Goal: Obtain resource: Obtain resource

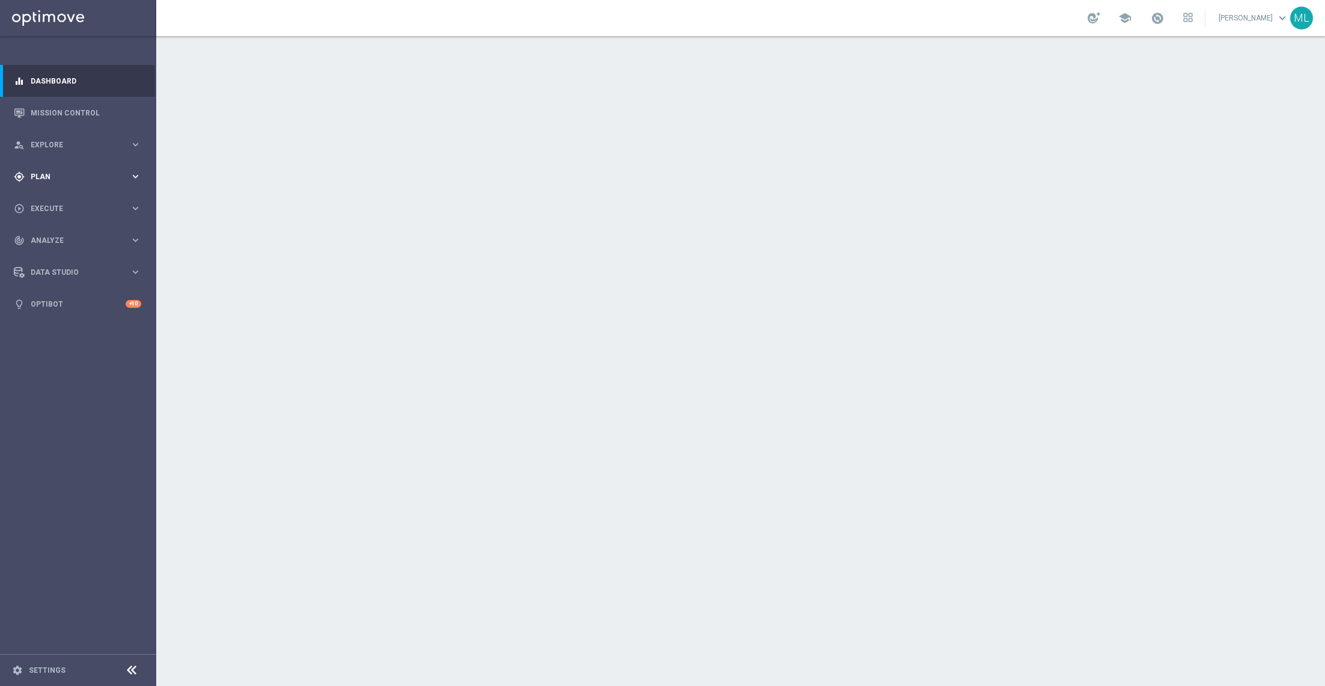
click at [132, 176] on icon "keyboard_arrow_right" at bounding box center [135, 176] width 11 height 11
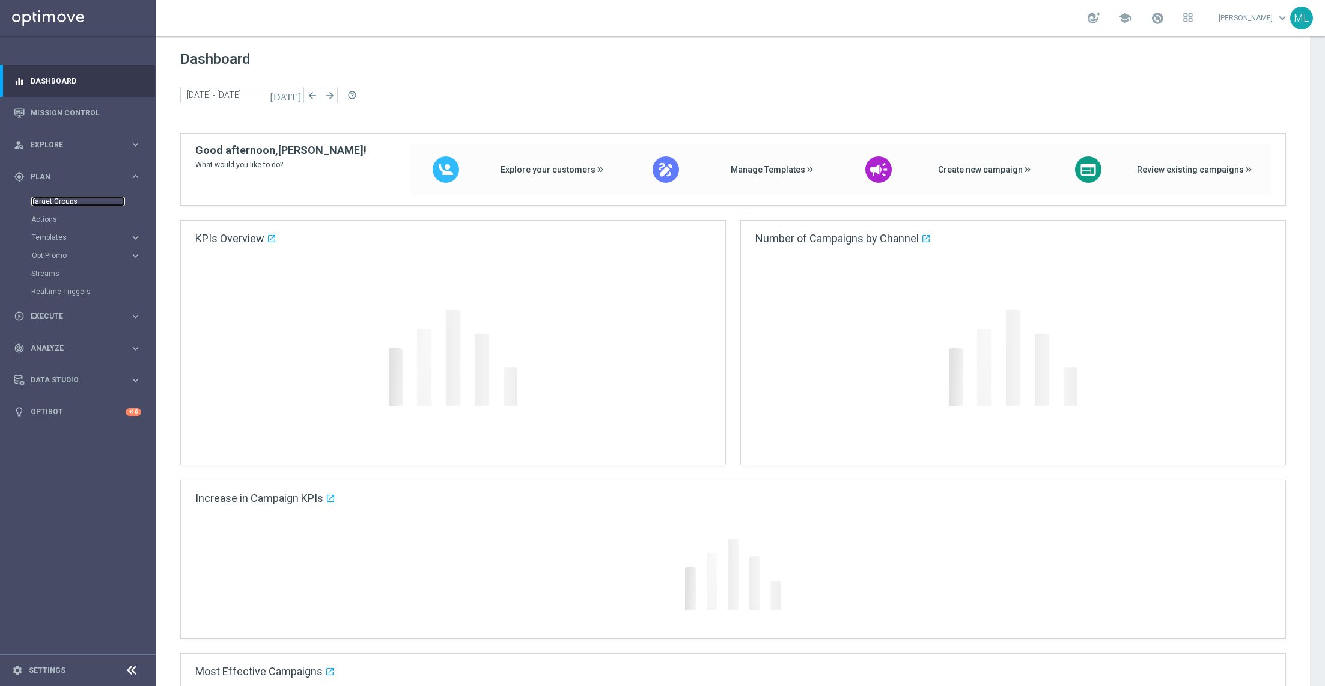
click at [64, 201] on link "Target Groups" at bounding box center [78, 202] width 94 height 10
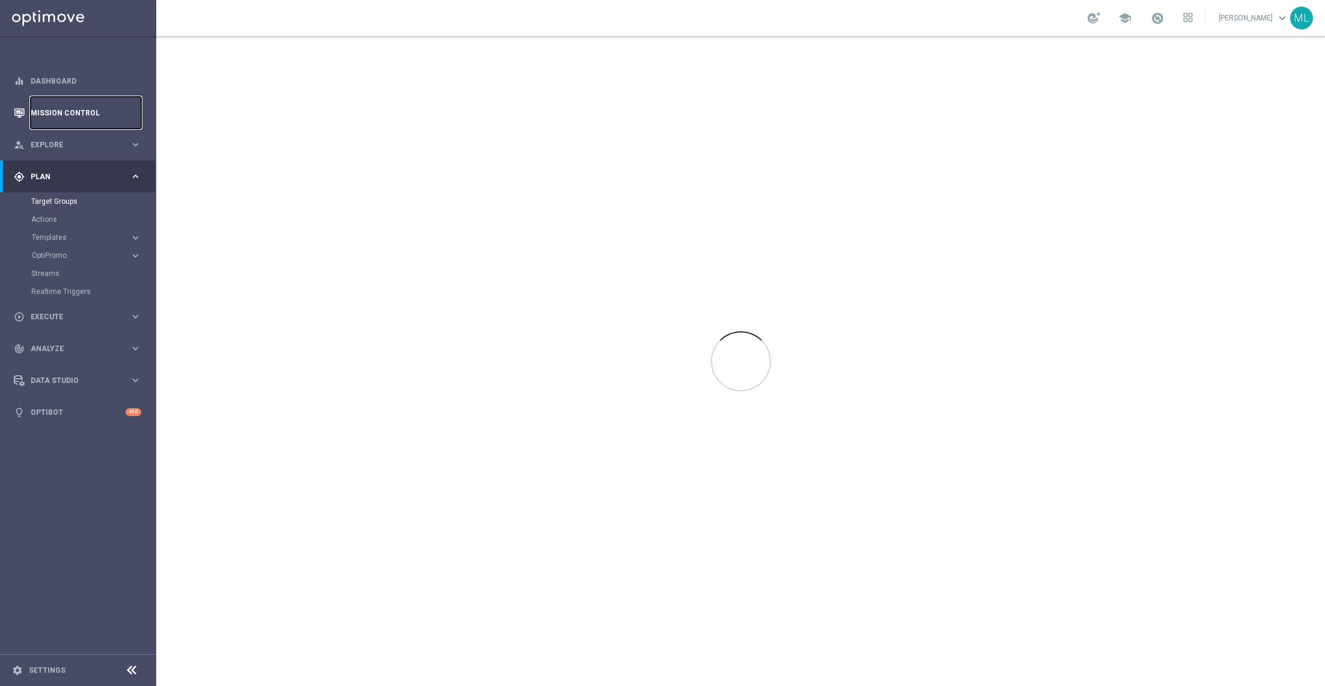
click at [59, 114] on link "Mission Control" at bounding box center [86, 113] width 111 height 32
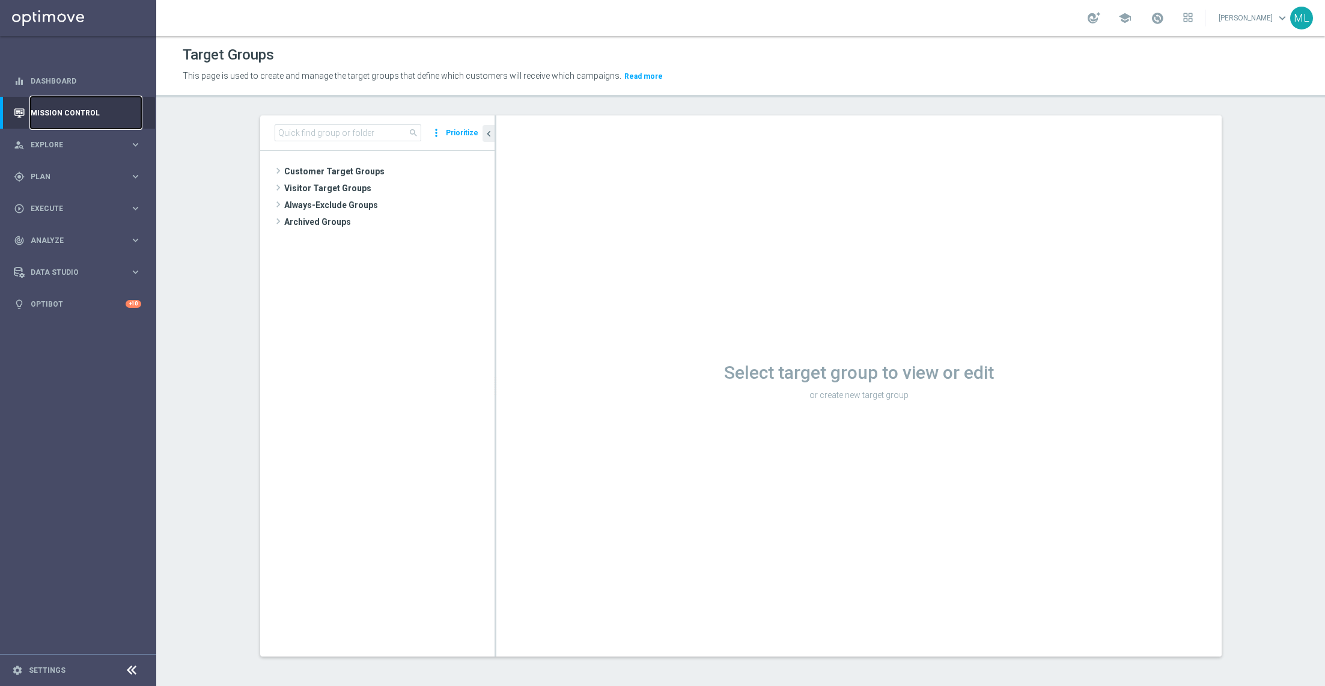
click at [70, 105] on link "Mission Control" at bounding box center [86, 113] width 111 height 32
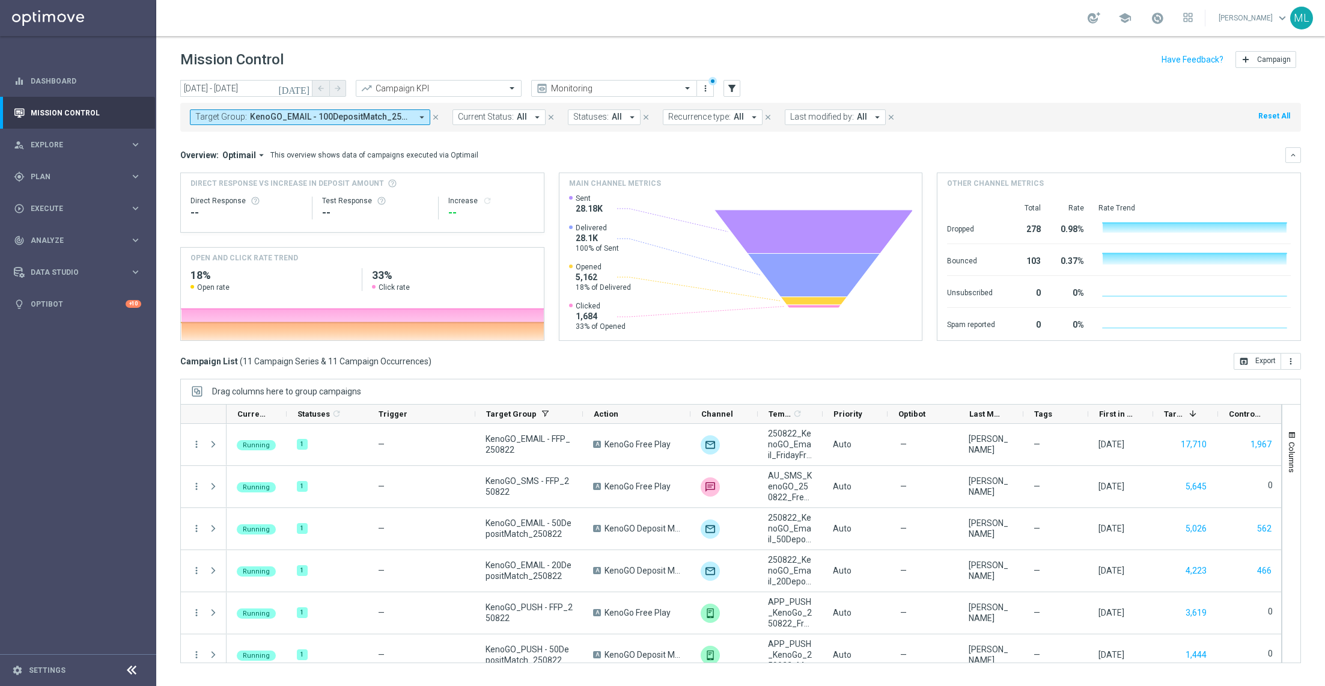
click at [377, 117] on span "KenoGO_EMAIL - 100DepositMatch_250822, KenoGO_EMAIL - 200DepositMatch_250822, K…" at bounding box center [331, 117] width 162 height 10
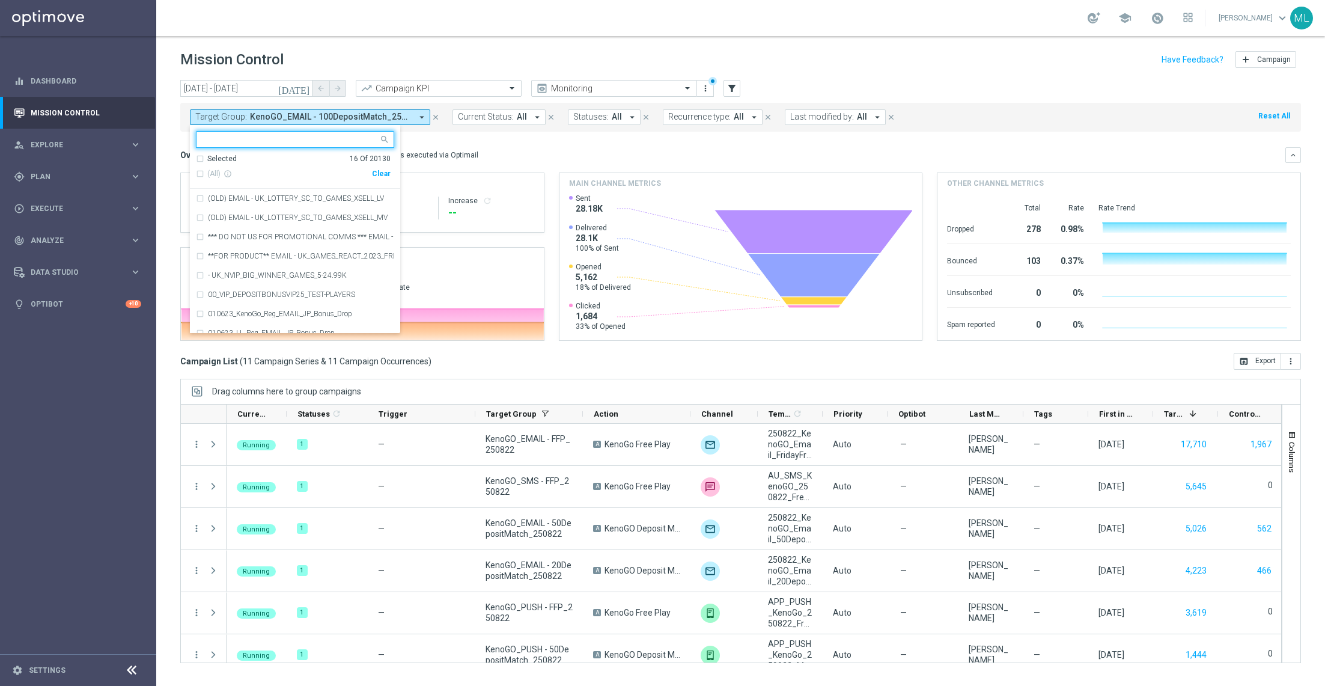
click at [305, 88] on icon "[DATE]" at bounding box center [294, 88] width 32 height 11
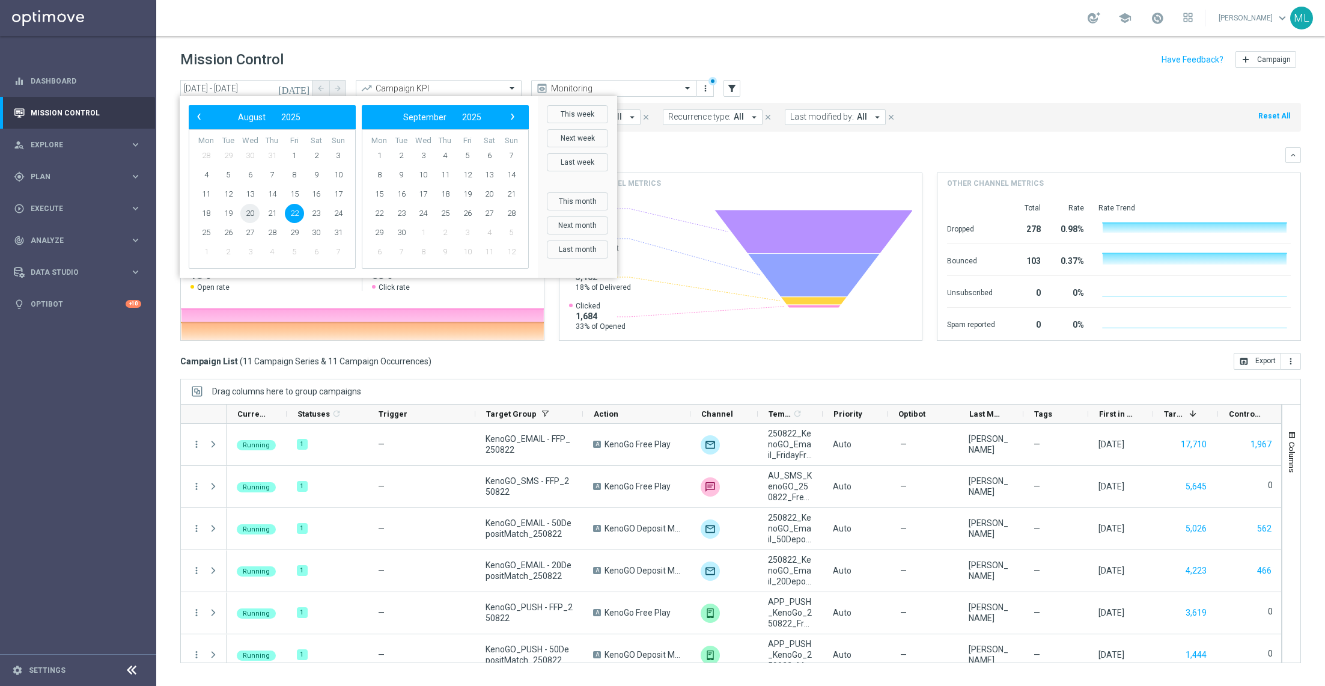
click at [255, 214] on span "20" at bounding box center [249, 213] width 19 height 19
click at [248, 215] on span "20" at bounding box center [249, 213] width 19 height 19
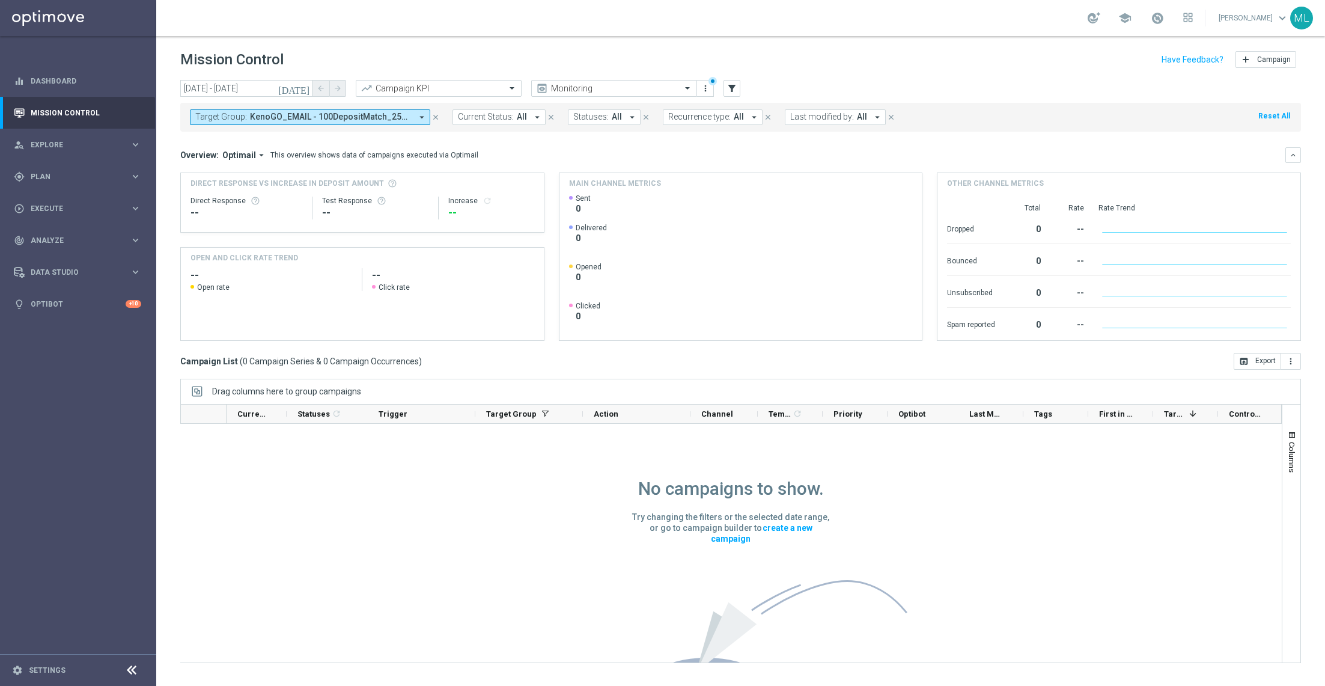
click at [303, 87] on icon "[DATE]" at bounding box center [294, 88] width 32 height 11
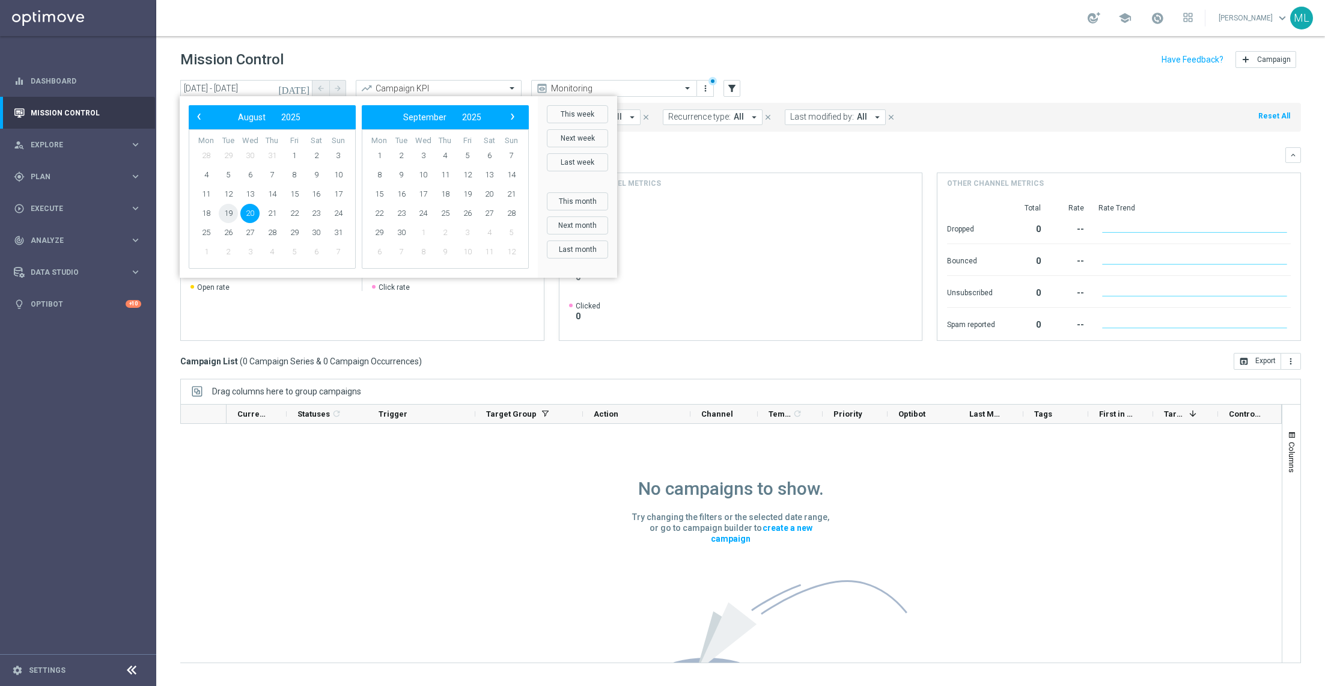
click at [225, 214] on span "19" at bounding box center [228, 213] width 19 height 19
click at [227, 212] on span "19" at bounding box center [228, 213] width 19 height 19
type input "[DATE] - [DATE]"
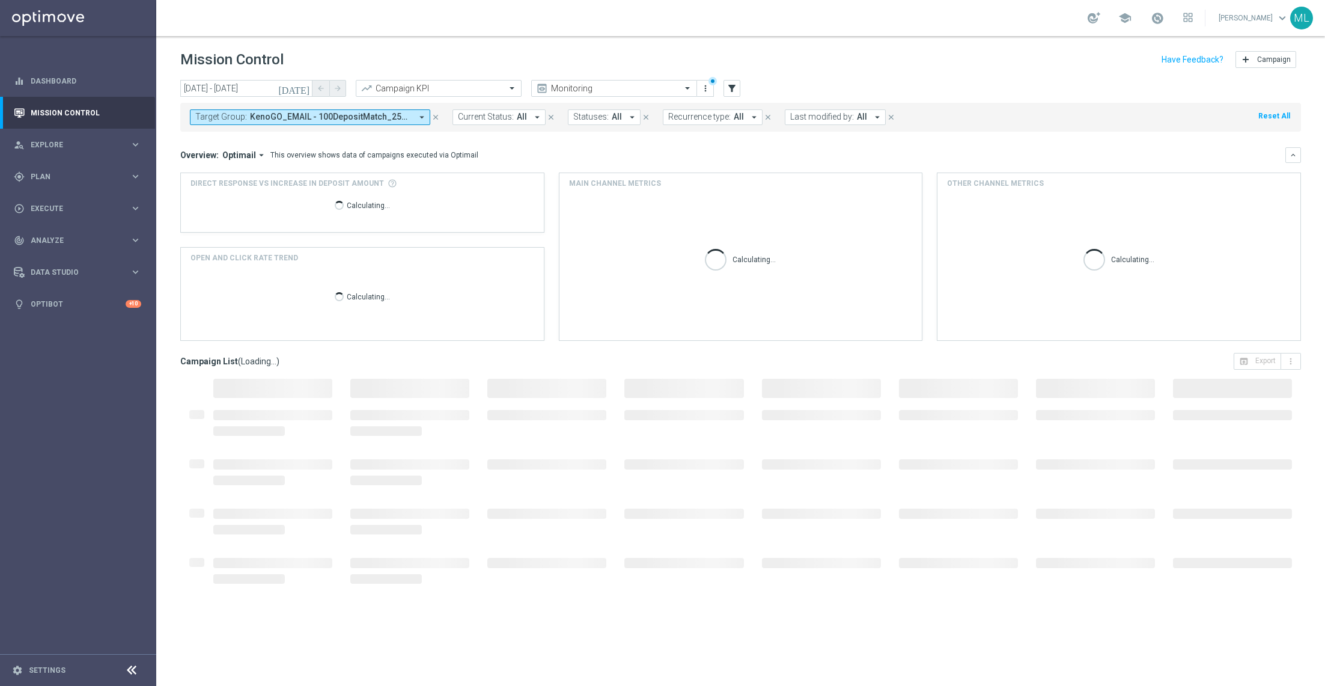
click at [421, 118] on icon "arrow_drop_down" at bounding box center [422, 117] width 11 height 11
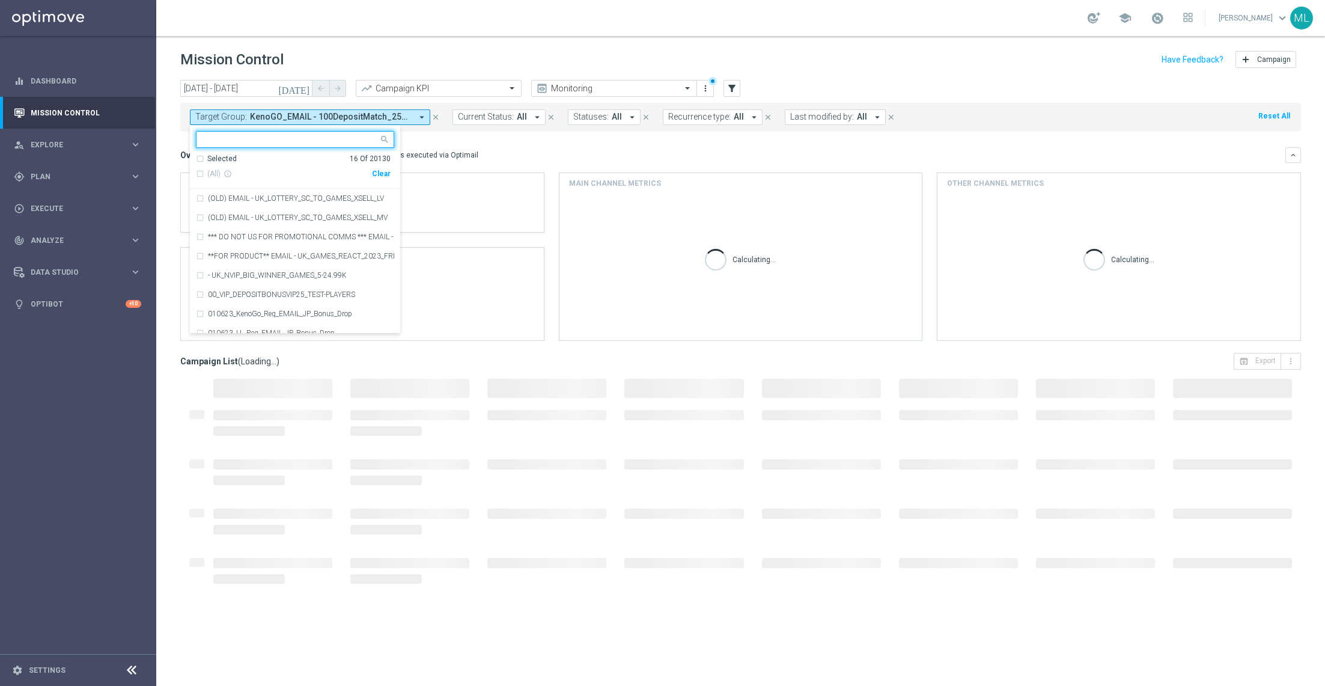
click at [0, 0] on div "Clear" at bounding box center [0, 0] width 0 height 0
click at [480, 140] on mini-dashboard "Overview: Optimail arrow_drop_down This overview shows data of campaigns execut…" at bounding box center [740, 242] width 1121 height 221
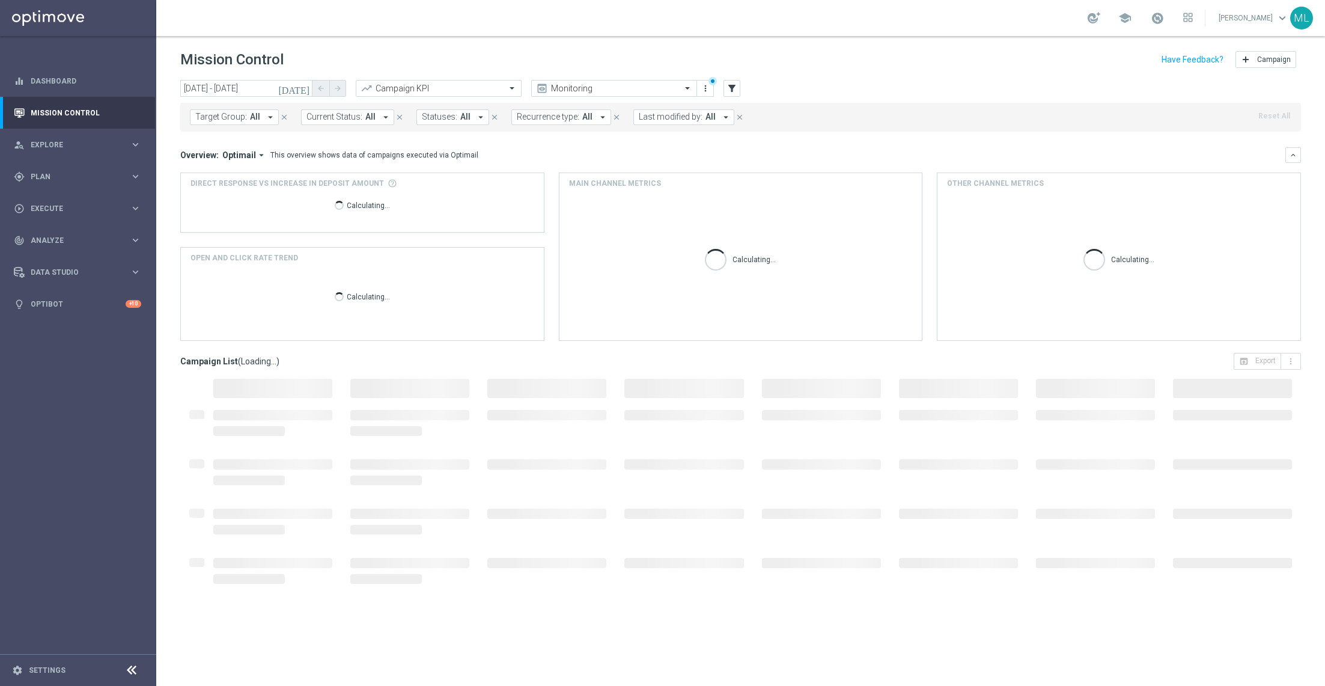
click at [265, 117] on icon "arrow_drop_down" at bounding box center [270, 117] width 11 height 11
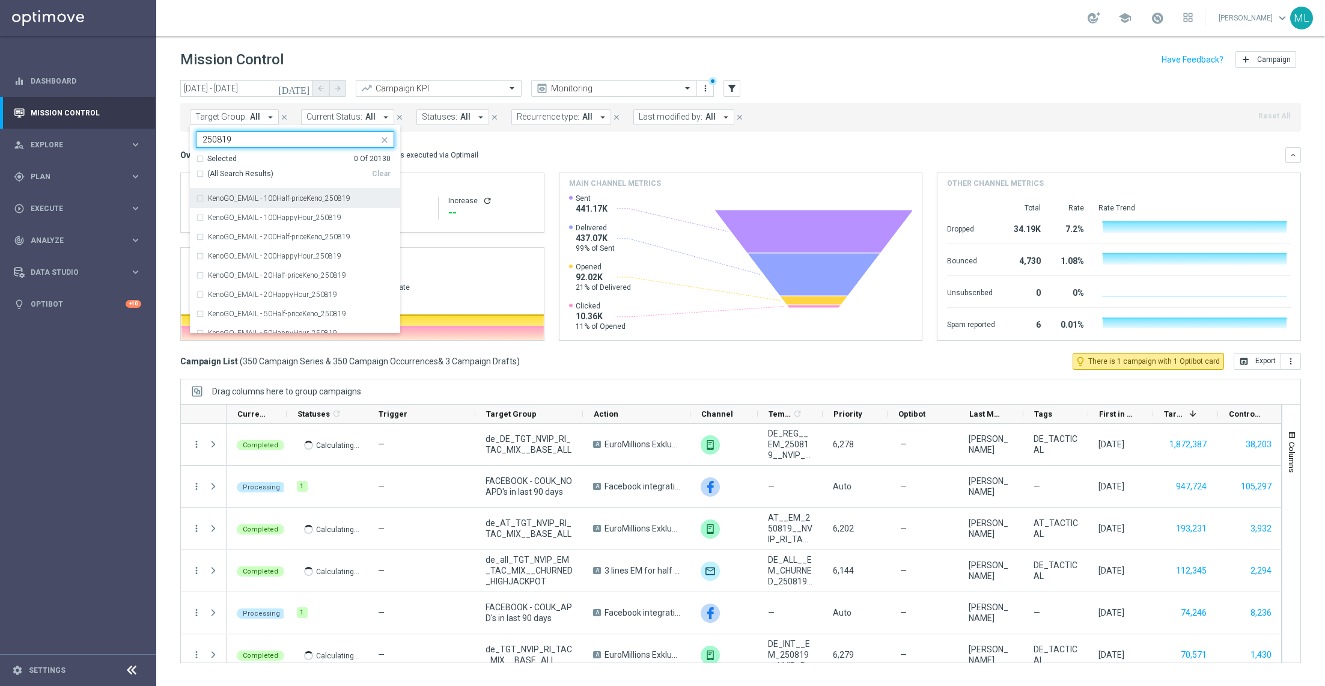
click at [199, 174] on div "(All Search Results)" at bounding box center [284, 174] width 176 height 10
type input "250819"
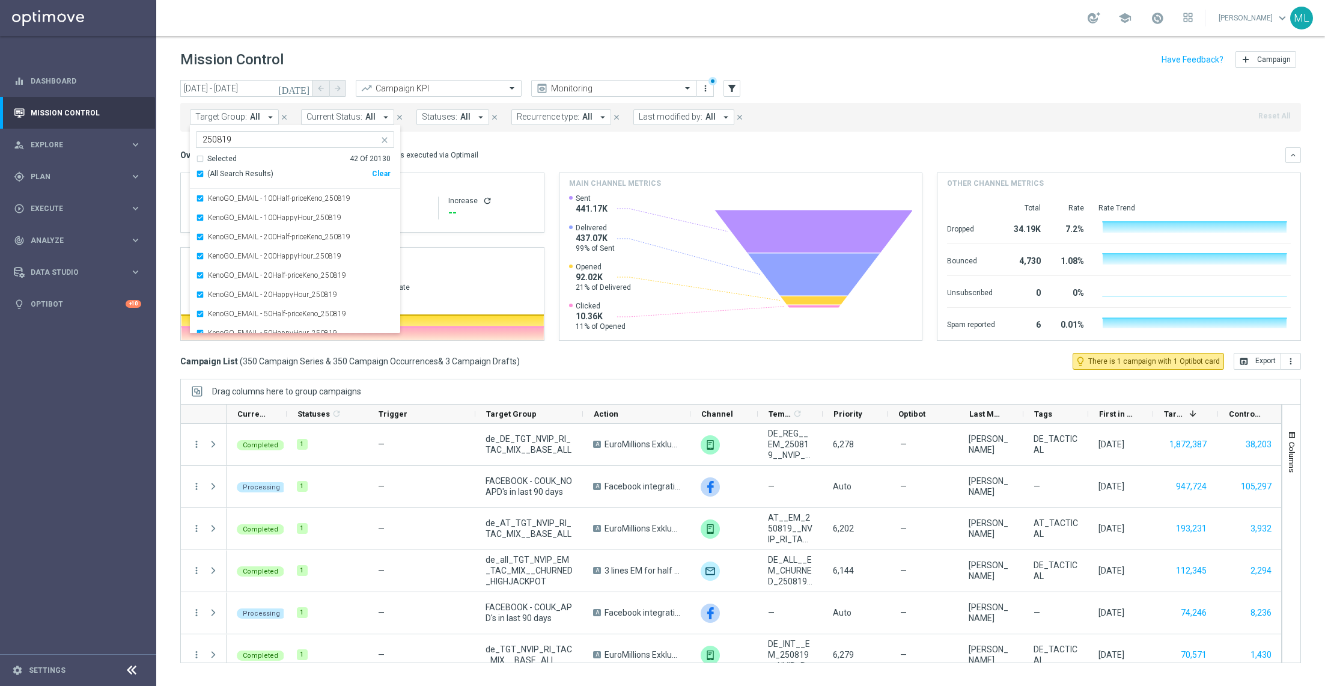
click at [495, 151] on div "Overview: Optimail arrow_drop_down This overview shows data of campaigns execut…" at bounding box center [732, 155] width 1105 height 11
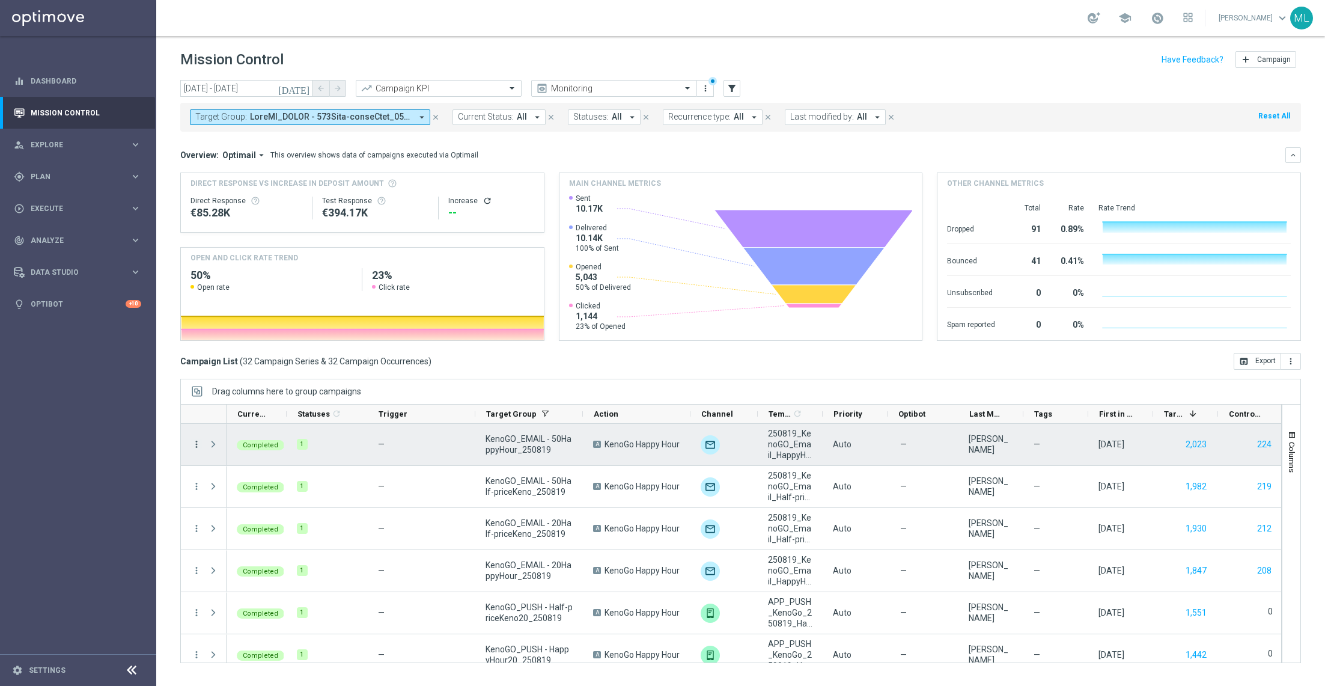
click at [196, 444] on icon "more_vert" at bounding box center [196, 444] width 11 height 11
click at [224, 486] on span "Channel Metrics" at bounding box center [247, 485] width 57 height 8
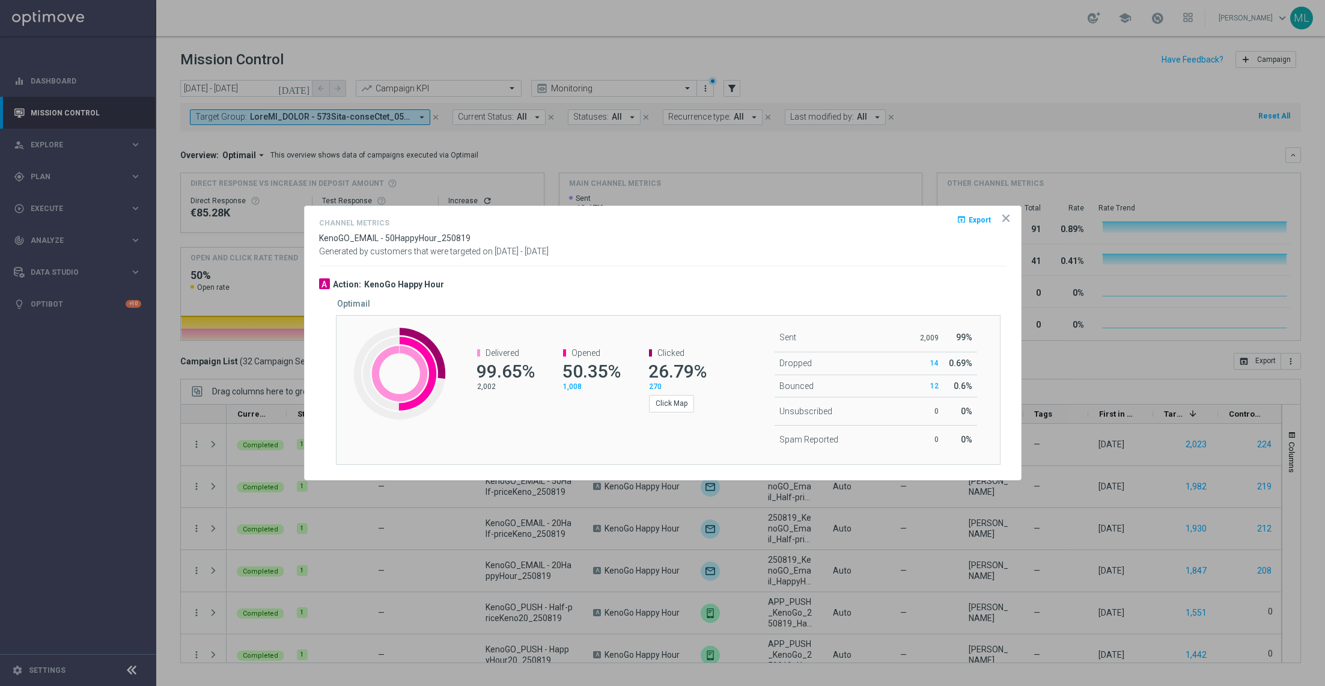
click at [977, 223] on span "Export" at bounding box center [980, 219] width 22 height 8
click at [971, 222] on span "Export" at bounding box center [980, 219] width 22 height 8
click at [1007, 219] on icon "icon" at bounding box center [1006, 218] width 6 height 6
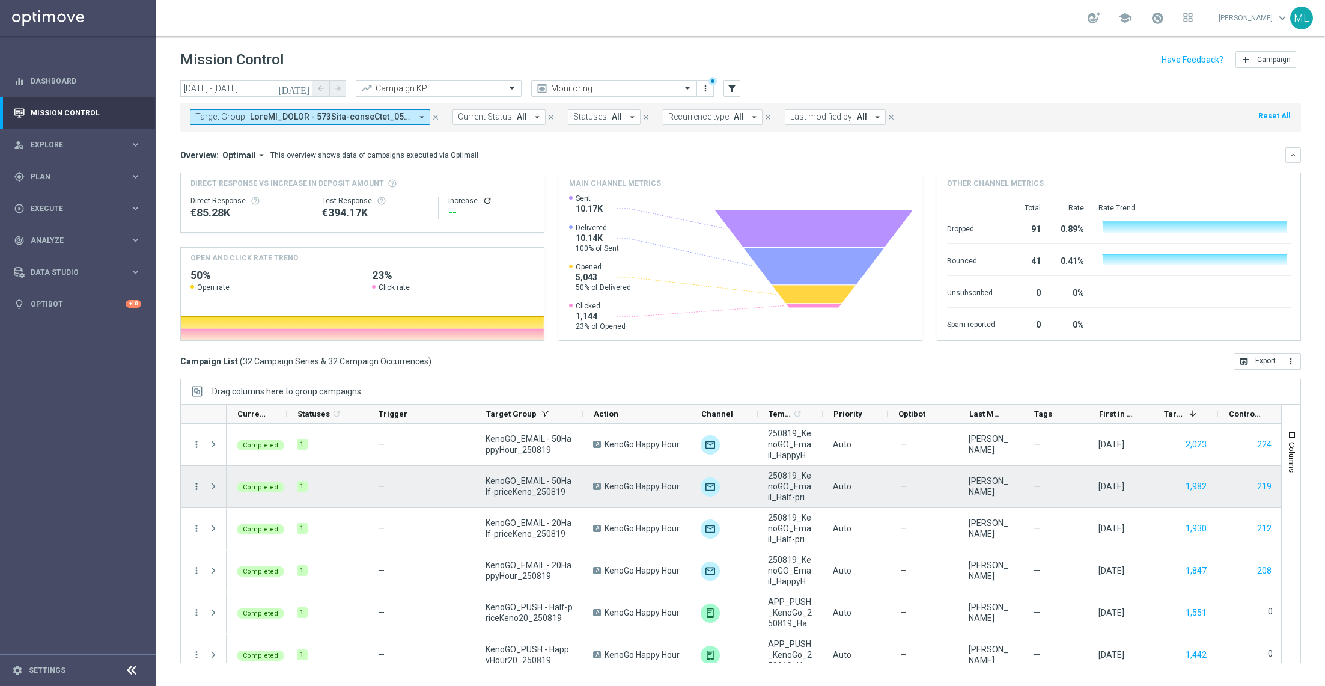
click at [194, 487] on icon "more_vert" at bounding box center [196, 486] width 11 height 11
click at [260, 534] on div "send Channel Metrics" at bounding box center [268, 527] width 135 height 17
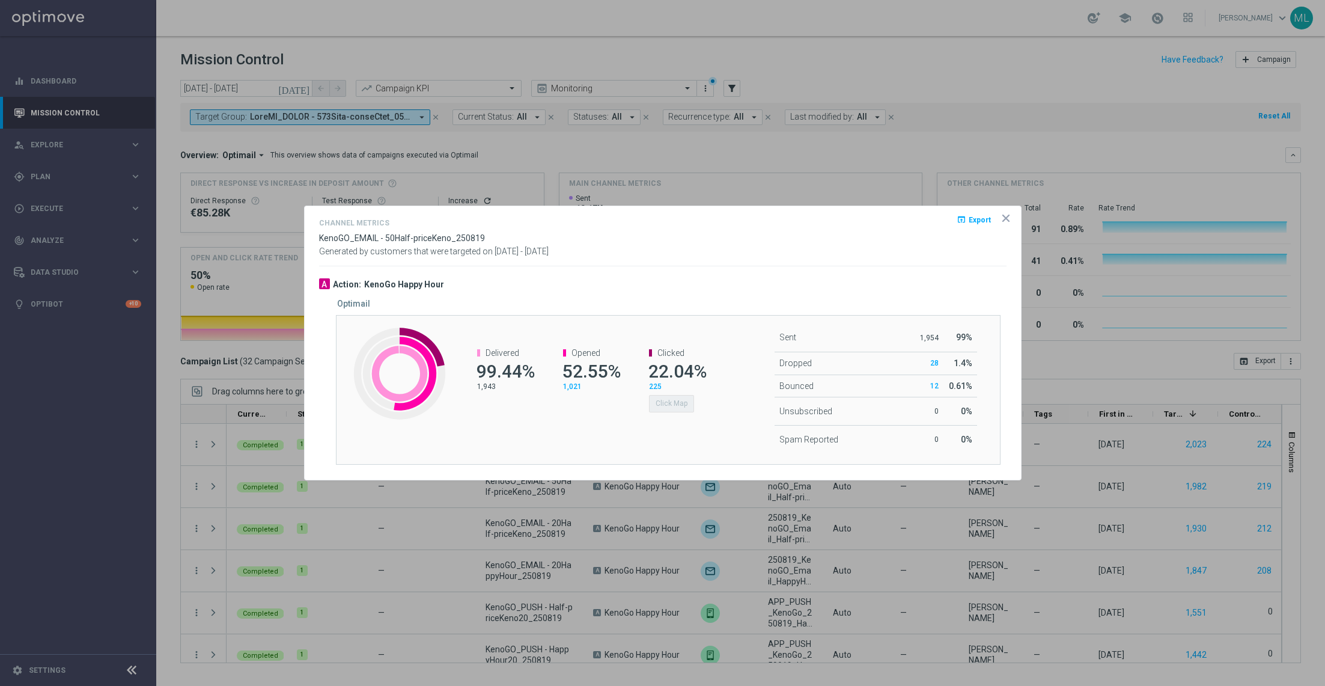
click at [977, 221] on span "Export" at bounding box center [980, 219] width 22 height 8
click at [978, 224] on span "Export" at bounding box center [980, 219] width 22 height 8
click at [611, 198] on div at bounding box center [662, 343] width 1325 height 686
click at [1005, 220] on icon "icon" at bounding box center [1006, 218] width 6 height 6
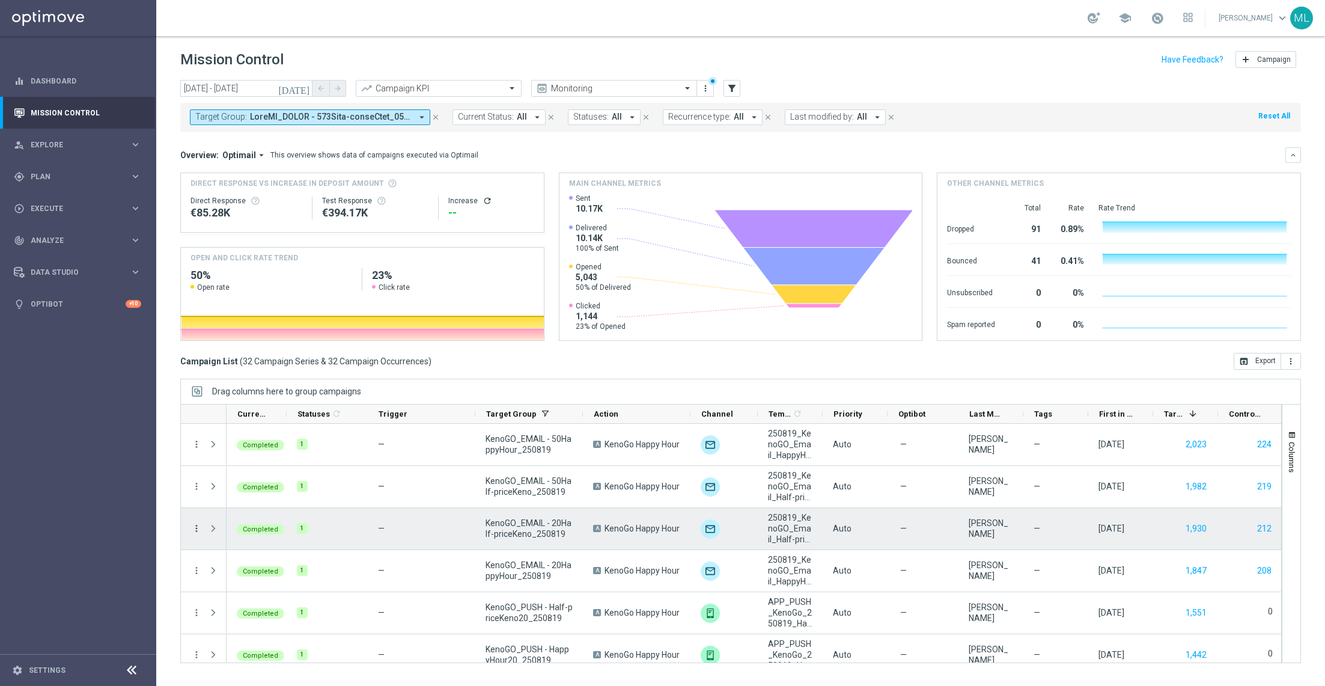
click at [194, 527] on icon "more_vert" at bounding box center [196, 528] width 11 height 11
click at [240, 569] on span "Channel Metrics" at bounding box center [247, 569] width 57 height 8
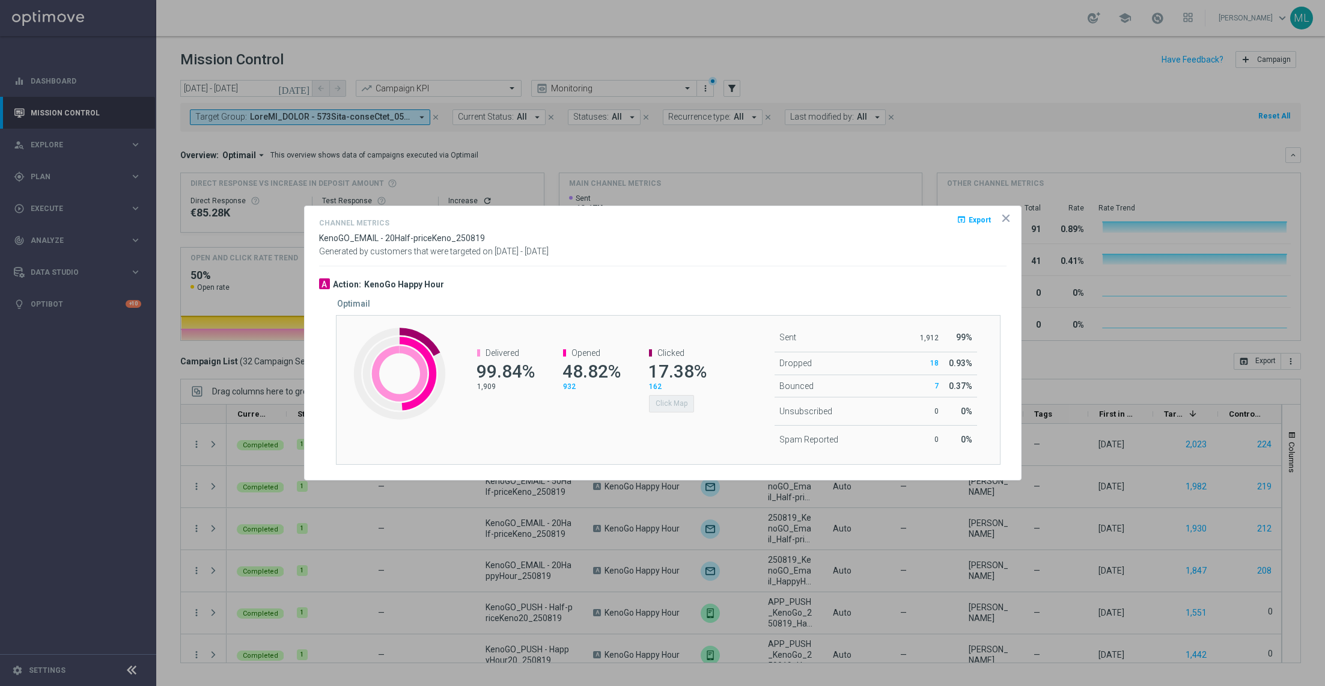
click at [973, 223] on span "Export" at bounding box center [980, 219] width 22 height 8
click at [483, 496] on div at bounding box center [662, 343] width 1325 height 686
click at [1004, 216] on icon "icon" at bounding box center [1006, 218] width 6 height 6
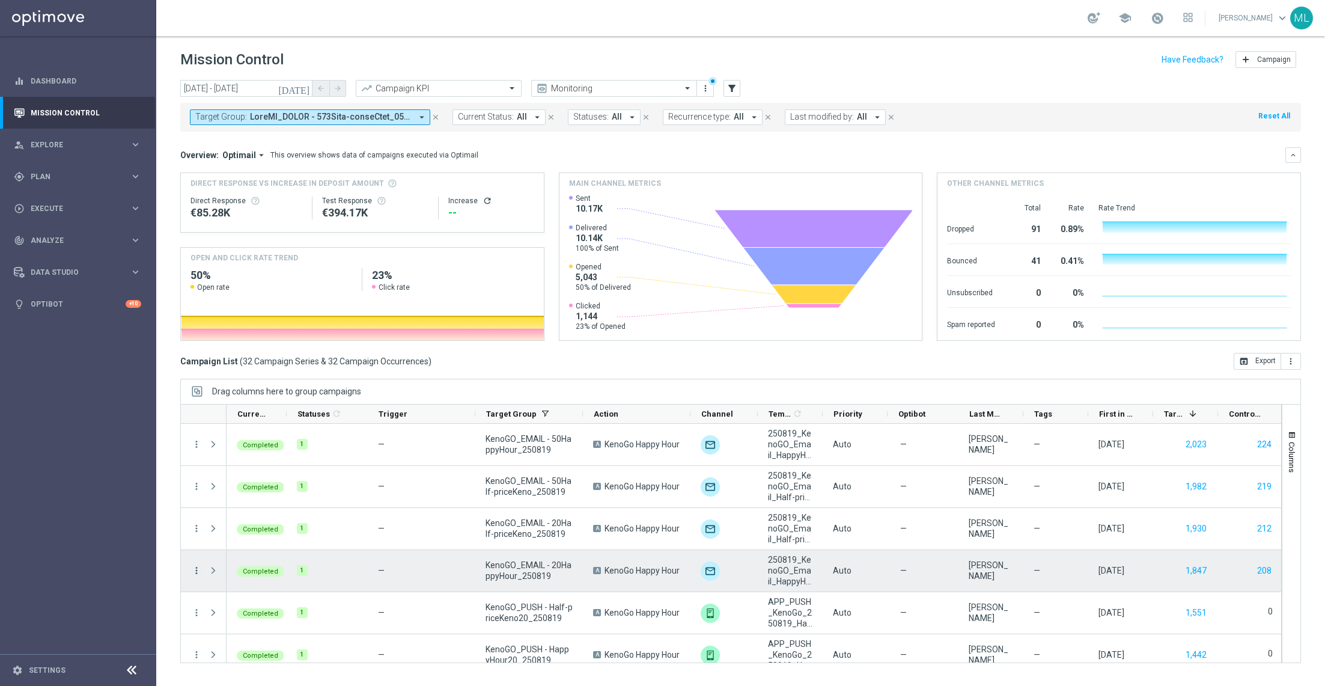
click at [197, 571] on icon "more_vert" at bounding box center [196, 570] width 11 height 11
click at [247, 465] on span "Channel Metrics" at bounding box center [247, 461] width 57 height 8
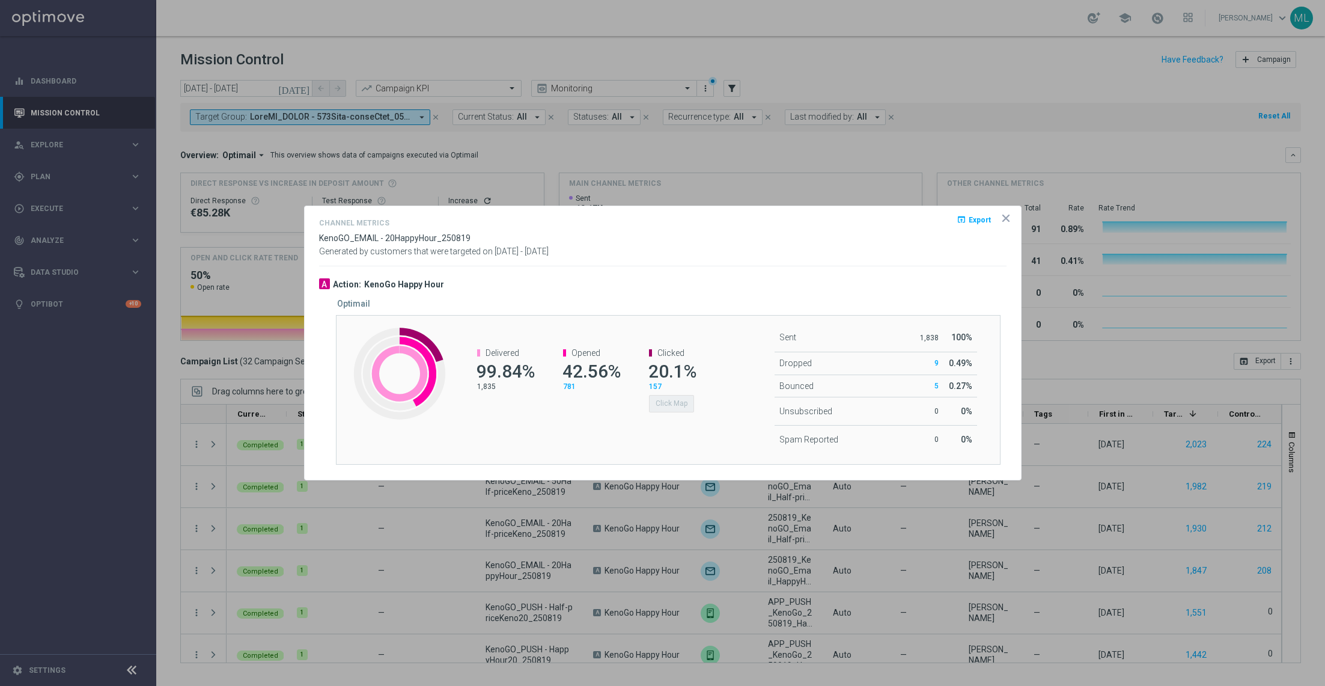
click at [979, 222] on span "Export" at bounding box center [980, 219] width 22 height 8
click at [687, 273] on opti-dialog-container "Channel Metrics open_in_browser Export KenoGO_EMAIL - 20HappyHour_250819 Genera…" at bounding box center [663, 343] width 716 height 274
click at [1005, 221] on icon "icon" at bounding box center [1006, 218] width 12 height 12
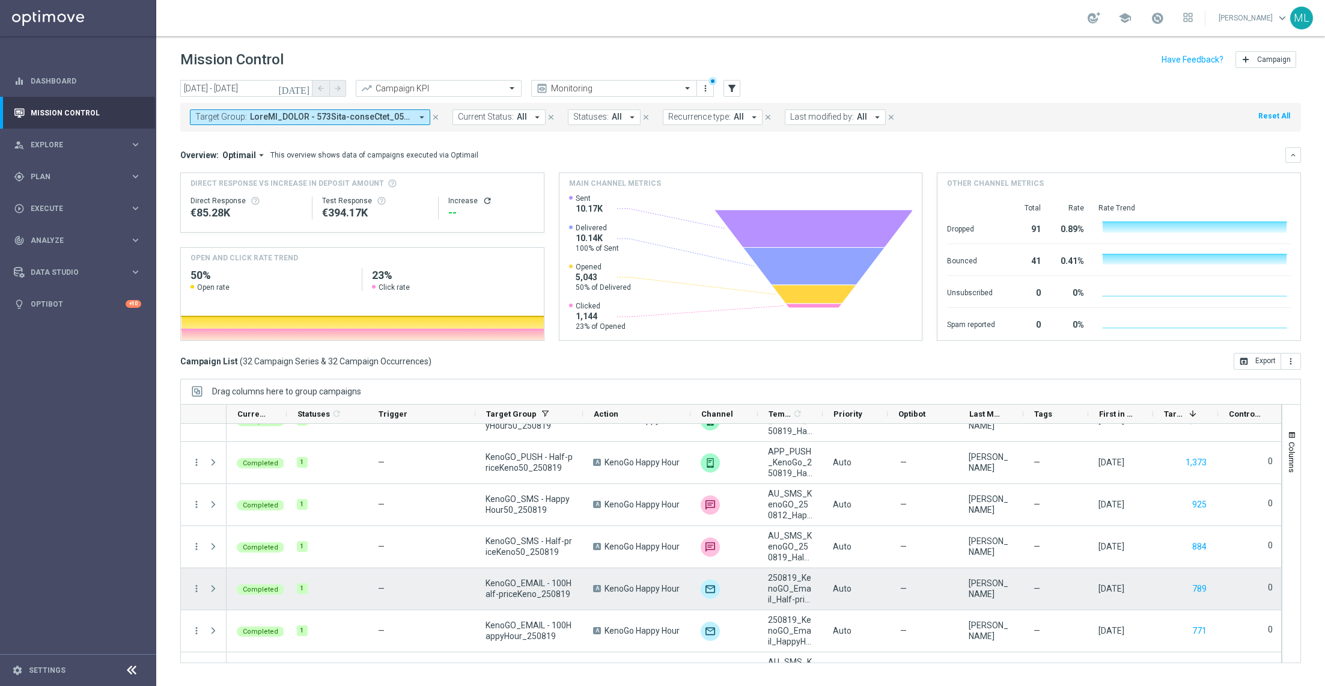
scroll to position [282, 0]
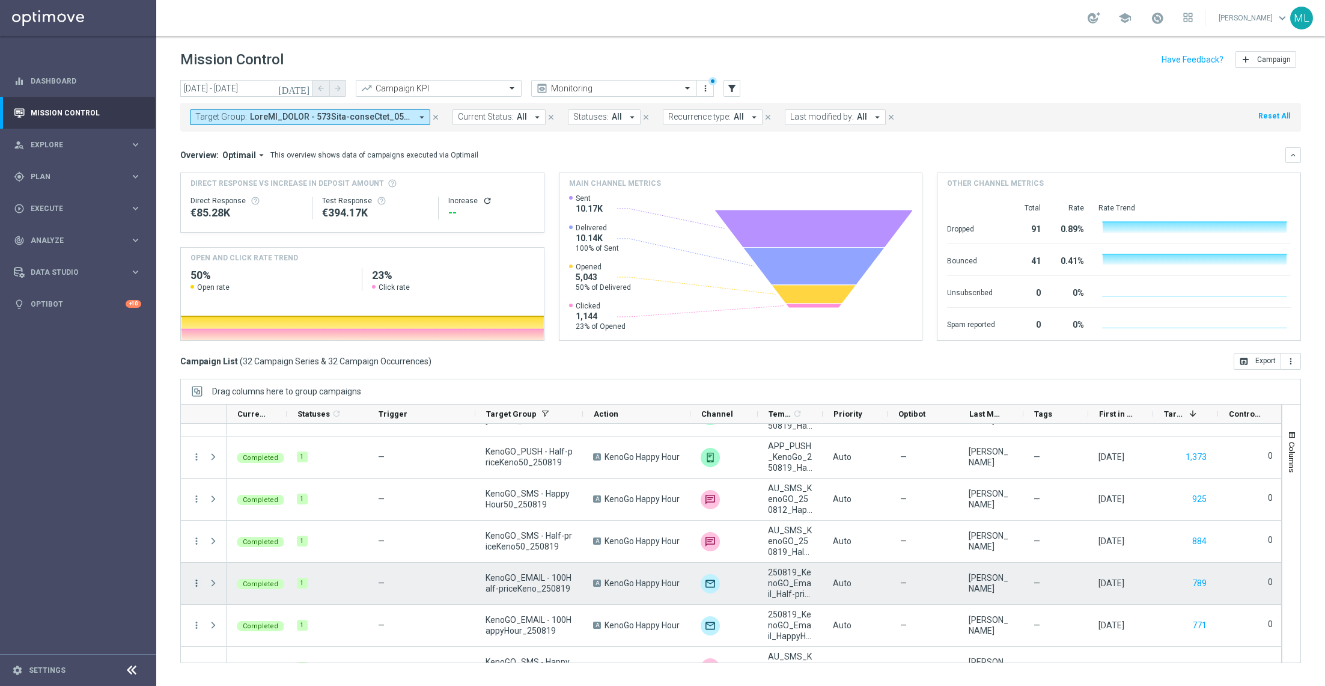
click at [196, 583] on icon "more_vert" at bounding box center [196, 583] width 11 height 11
click at [242, 478] on div "send Channel Metrics" at bounding box center [268, 473] width 135 height 17
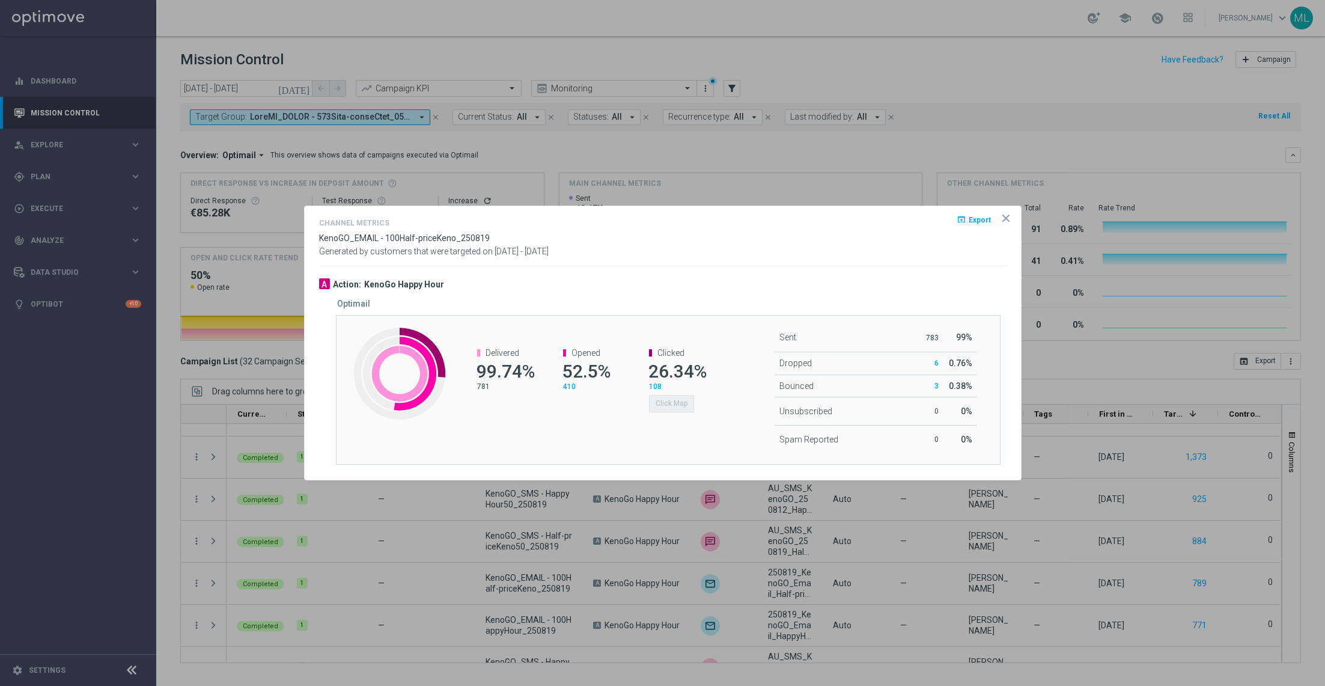
click at [976, 222] on span "Export" at bounding box center [980, 219] width 22 height 8
click at [690, 209] on opti-dialog-container "Channel Metrics open_in_browser Export KenoGO_EMAIL - 100Half-priceKeno_250819 …" at bounding box center [663, 343] width 716 height 274
click at [1006, 218] on icon "icon" at bounding box center [1006, 218] width 6 height 6
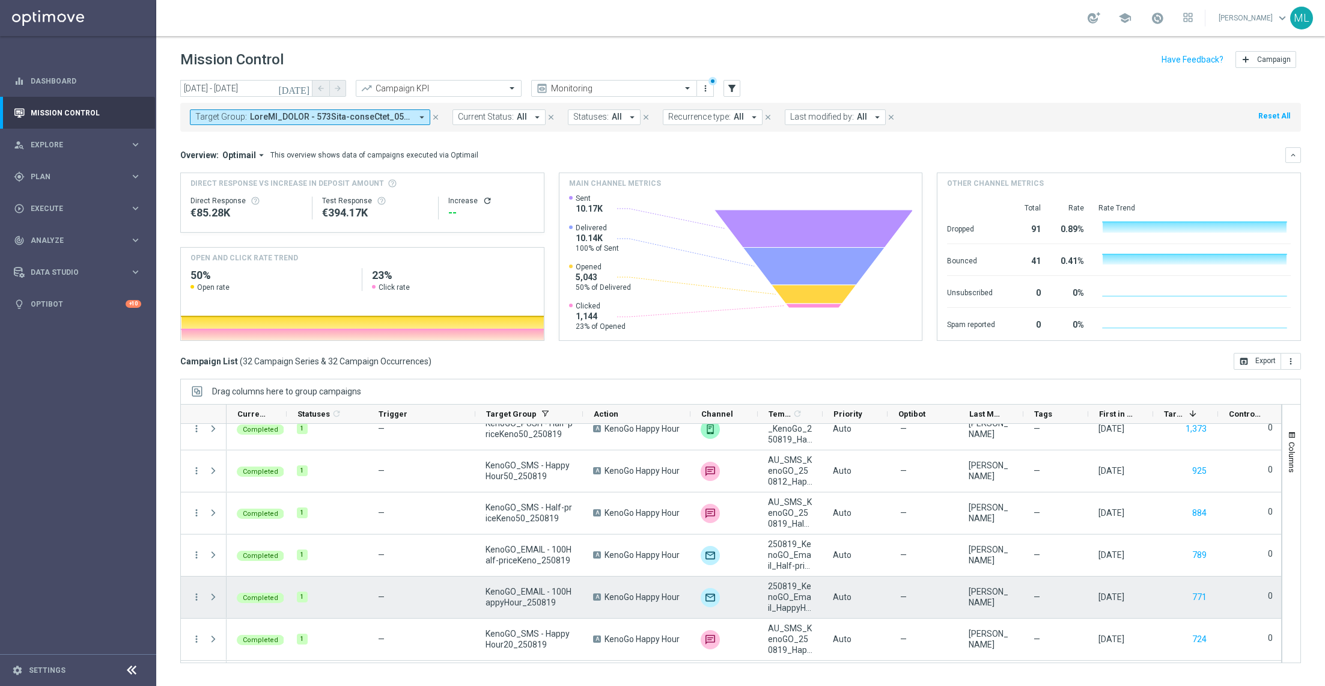
scroll to position [311, 0]
click at [194, 596] on icon "more_vert" at bounding box center [196, 596] width 11 height 11
click at [263, 489] on span "Channel Metrics" at bounding box center [247, 487] width 57 height 8
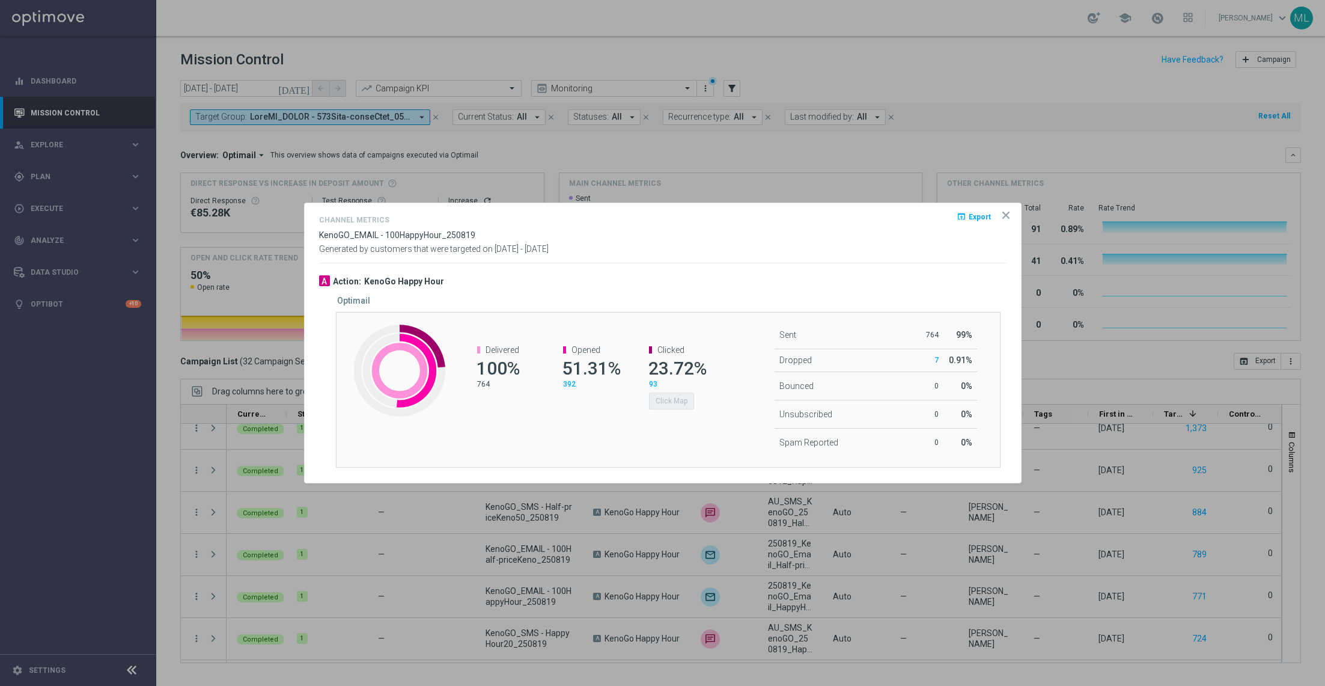
click at [969, 212] on button "open_in_browser Export" at bounding box center [974, 216] width 37 height 14
click at [703, 316] on div "Created with Highcharts 9.3.3 Delivered 100% 764 Opened 51.31% 392 Clicked 23.7…" at bounding box center [668, 390] width 665 height 156
click at [1007, 212] on icon "icon" at bounding box center [1006, 215] width 12 height 12
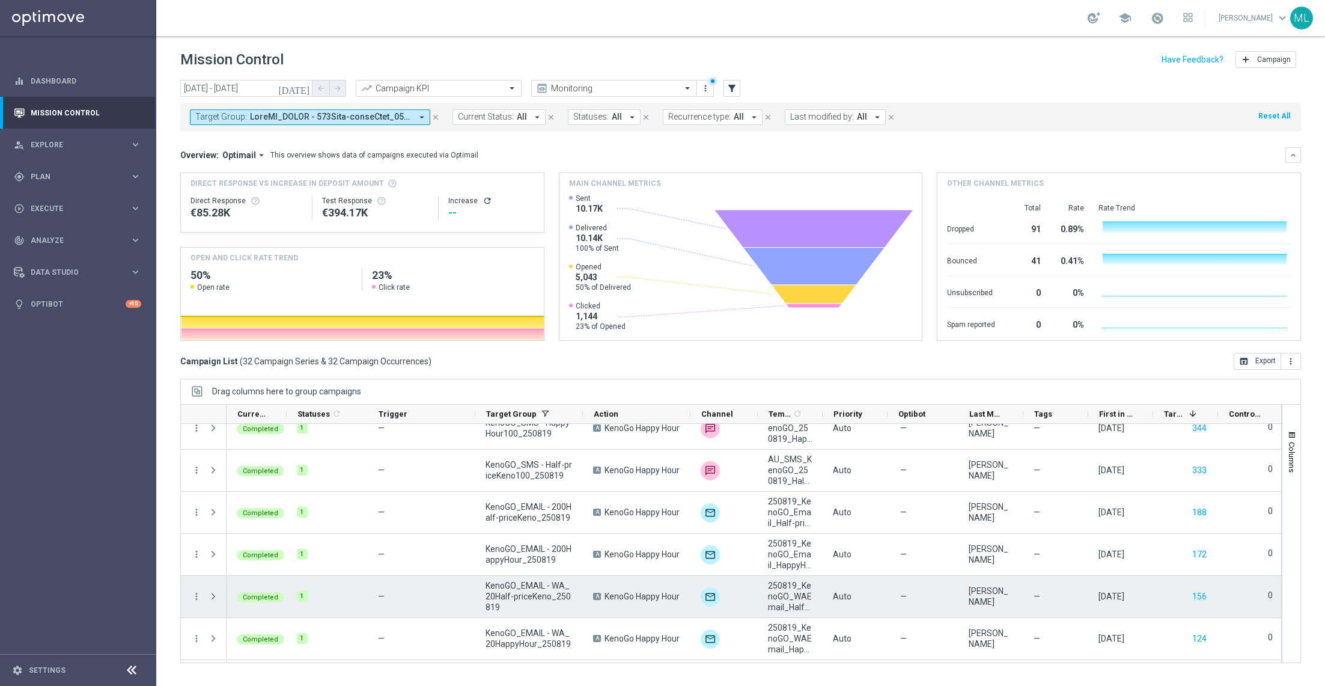
scroll to position [697, 0]
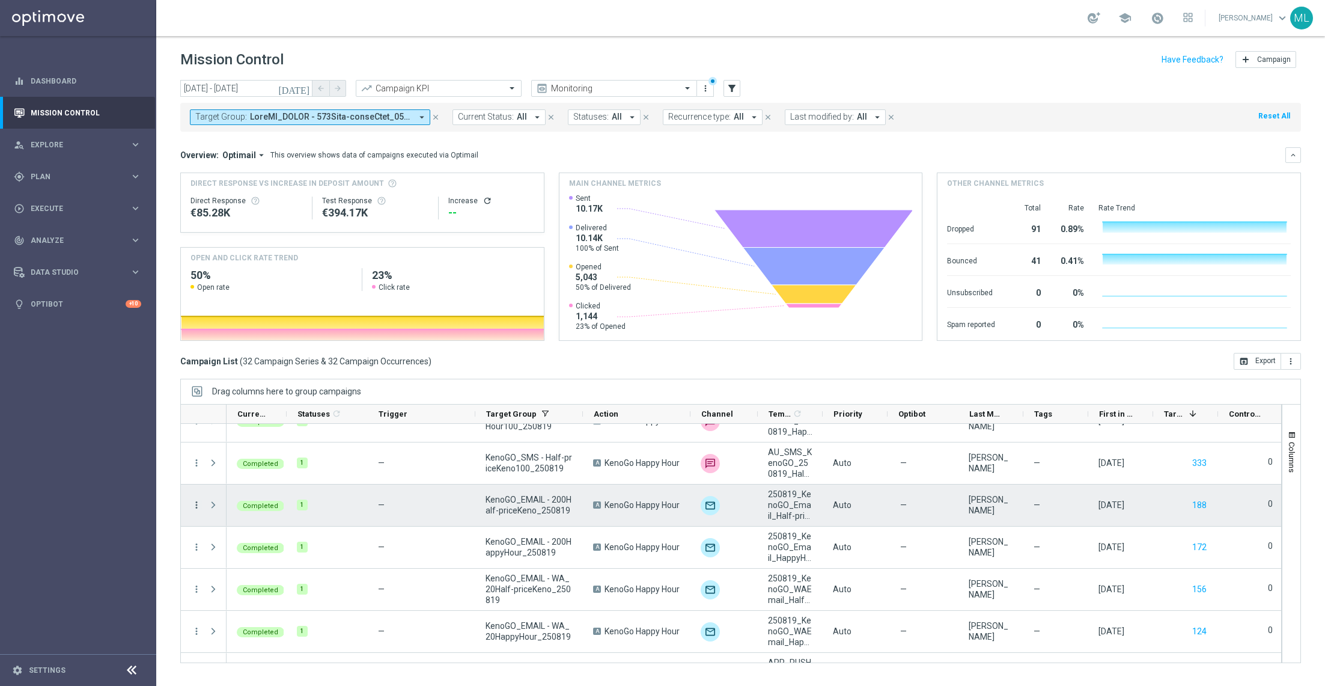
click at [194, 502] on icon "more_vert" at bounding box center [196, 504] width 11 height 11
click at [238, 549] on div "send Channel Metrics" at bounding box center [268, 545] width 135 height 17
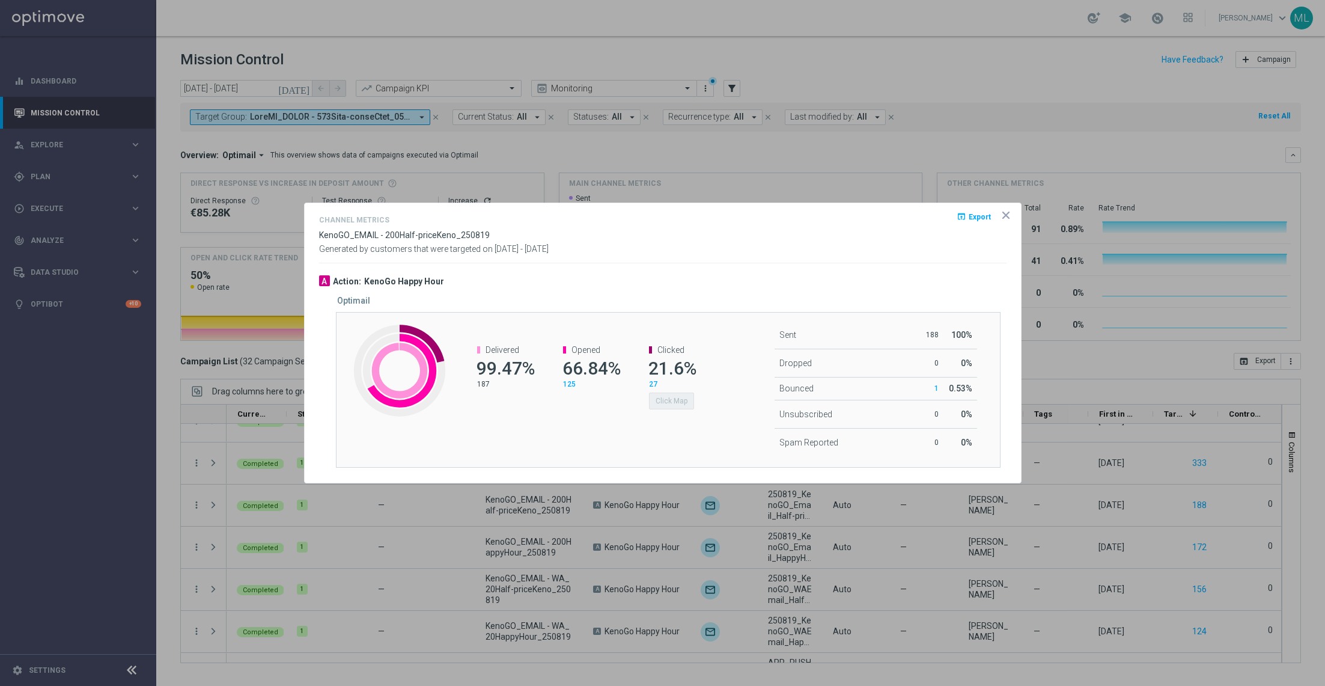
click at [978, 218] on span "Export" at bounding box center [980, 217] width 22 height 8
click at [733, 378] on div "Sent 188 100% Dropped 0 0% Bounced 1 0" at bounding box center [834, 388] width 203 height 135
click at [1006, 215] on icon "icon" at bounding box center [1006, 215] width 6 height 6
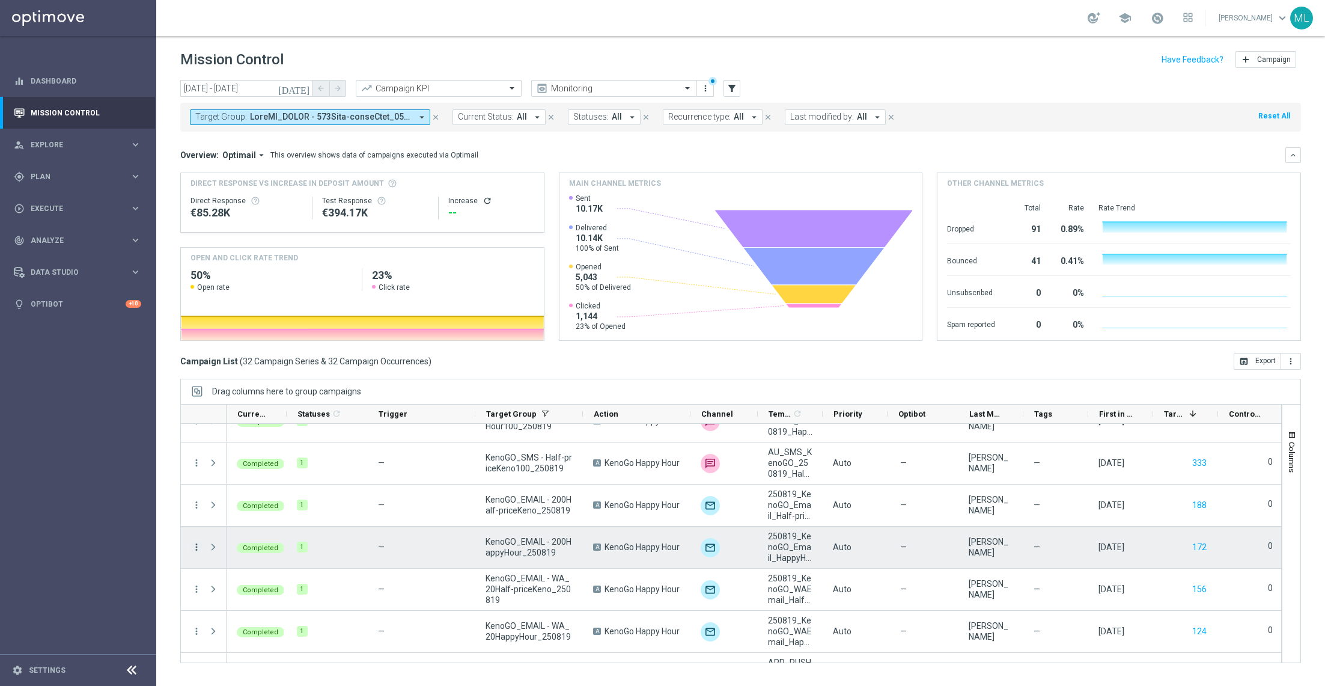
click at [192, 545] on icon "more_vert" at bounding box center [196, 547] width 11 height 11
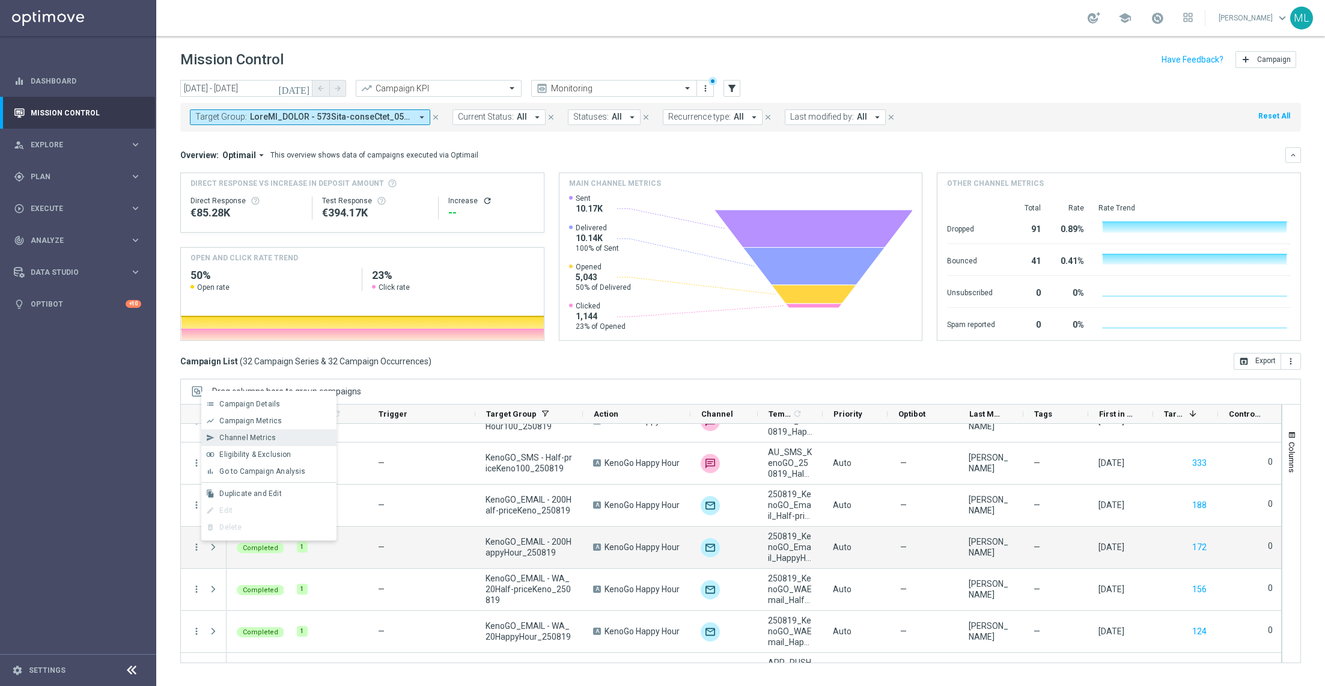
click at [246, 439] on span "Channel Metrics" at bounding box center [247, 437] width 57 height 8
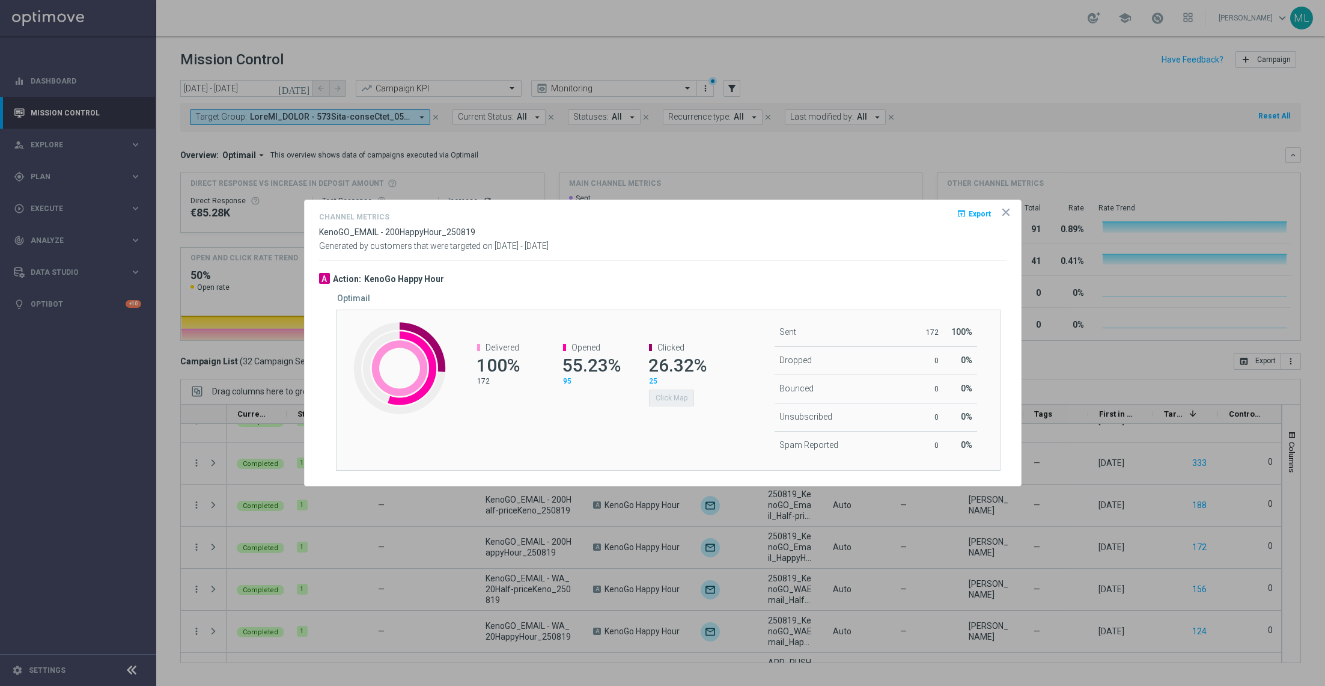
click at [971, 213] on span "Export" at bounding box center [980, 214] width 22 height 8
click at [721, 294] on div "Optimail" at bounding box center [676, 298] width 679 height 10
click at [1009, 214] on icon "icon" at bounding box center [1006, 212] width 12 height 12
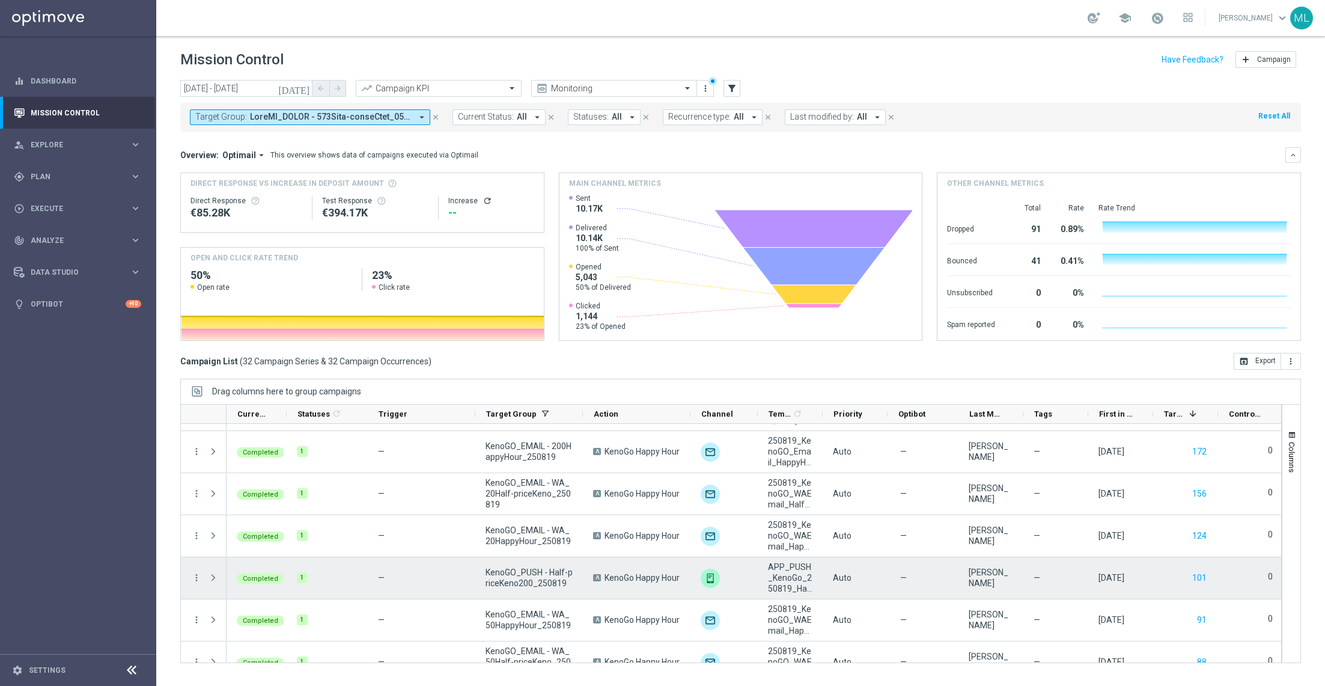
scroll to position [794, 0]
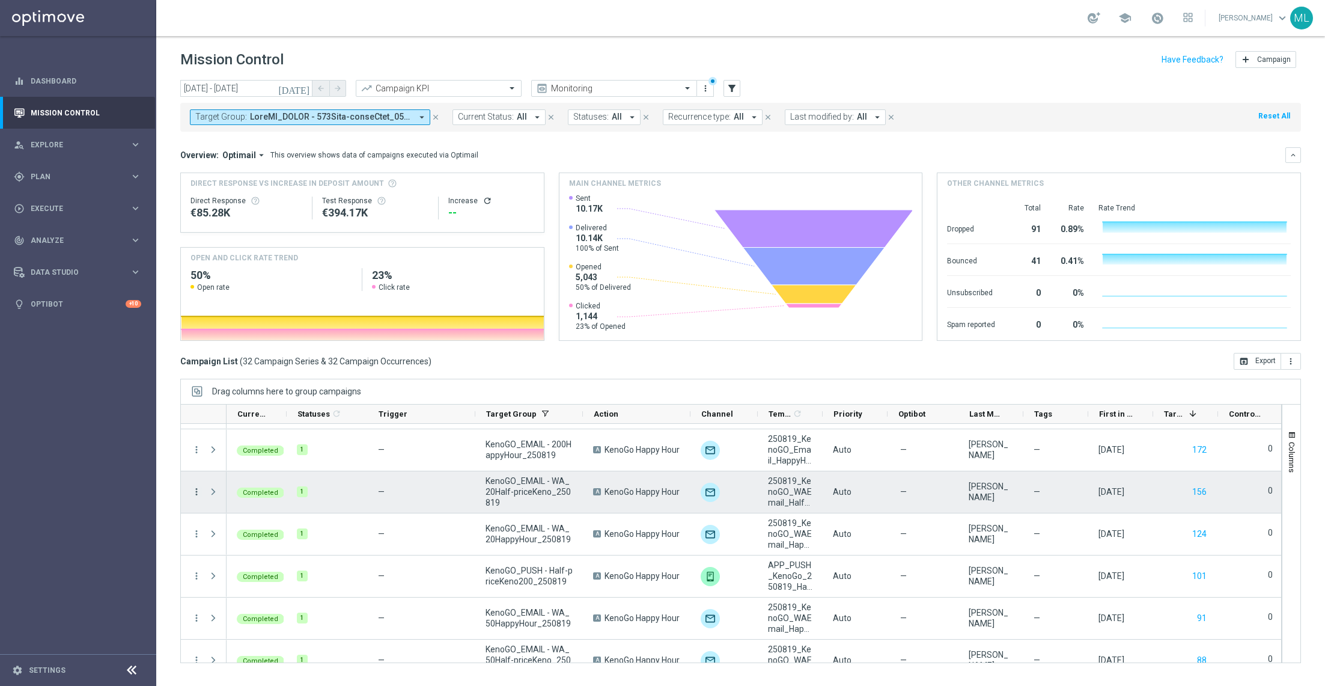
click at [195, 489] on icon "more_vert" at bounding box center [196, 491] width 11 height 11
click at [165, 380] on div "[DATE] [DATE] - [DATE] arrow_back arrow_forward Campaign KPI trending_up Monito…" at bounding box center [740, 377] width 1169 height 595
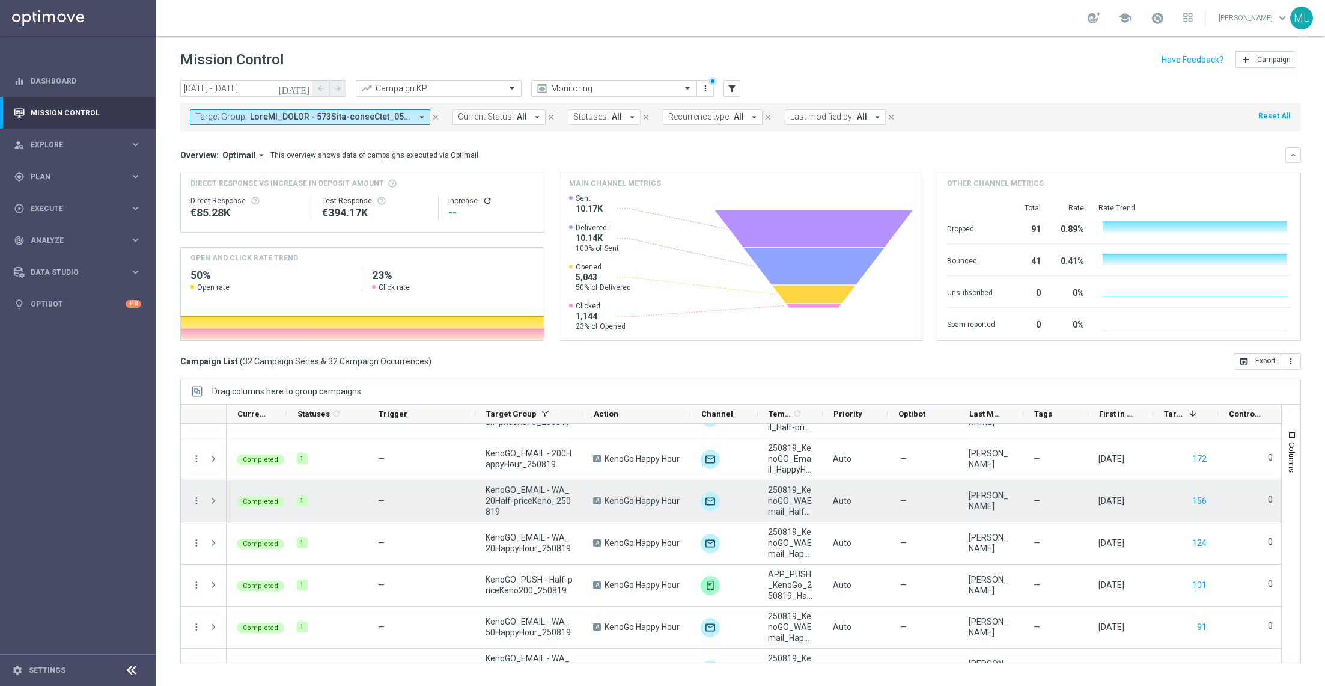
scroll to position [786, 0]
click at [193, 498] on icon "more_vert" at bounding box center [196, 499] width 11 height 11
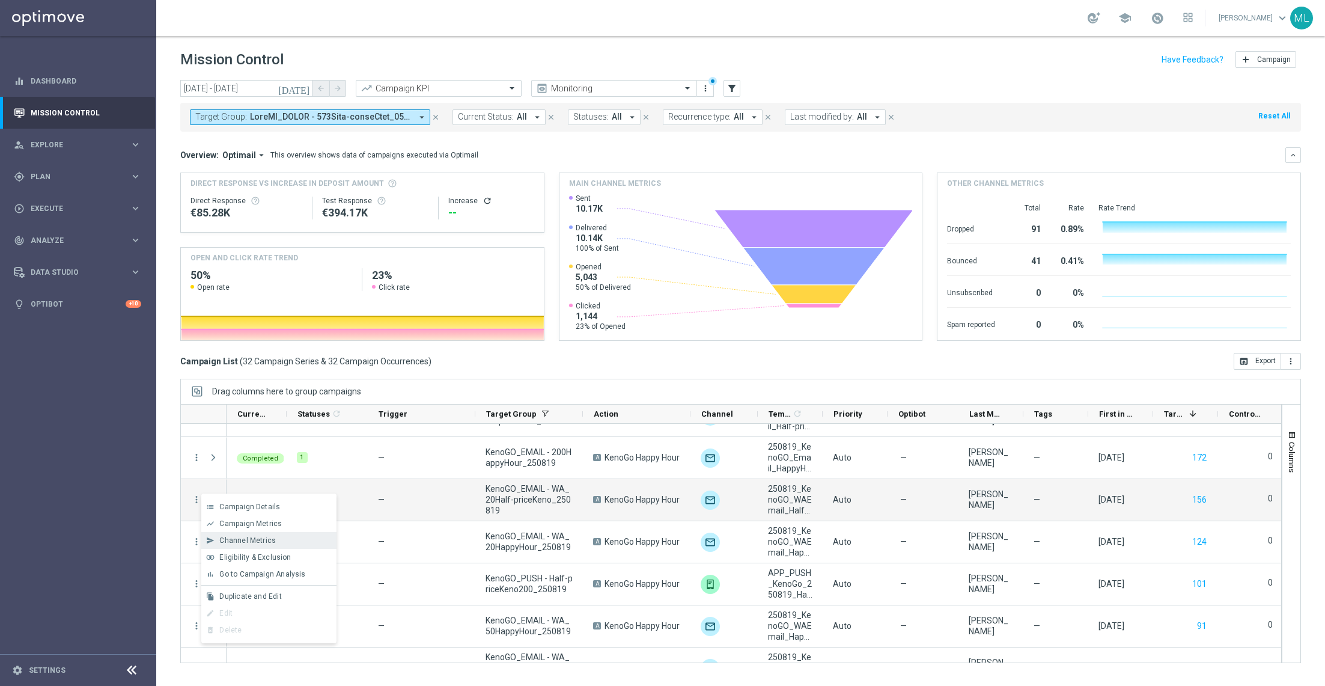
click at [249, 542] on span "Channel Metrics" at bounding box center [247, 540] width 57 height 8
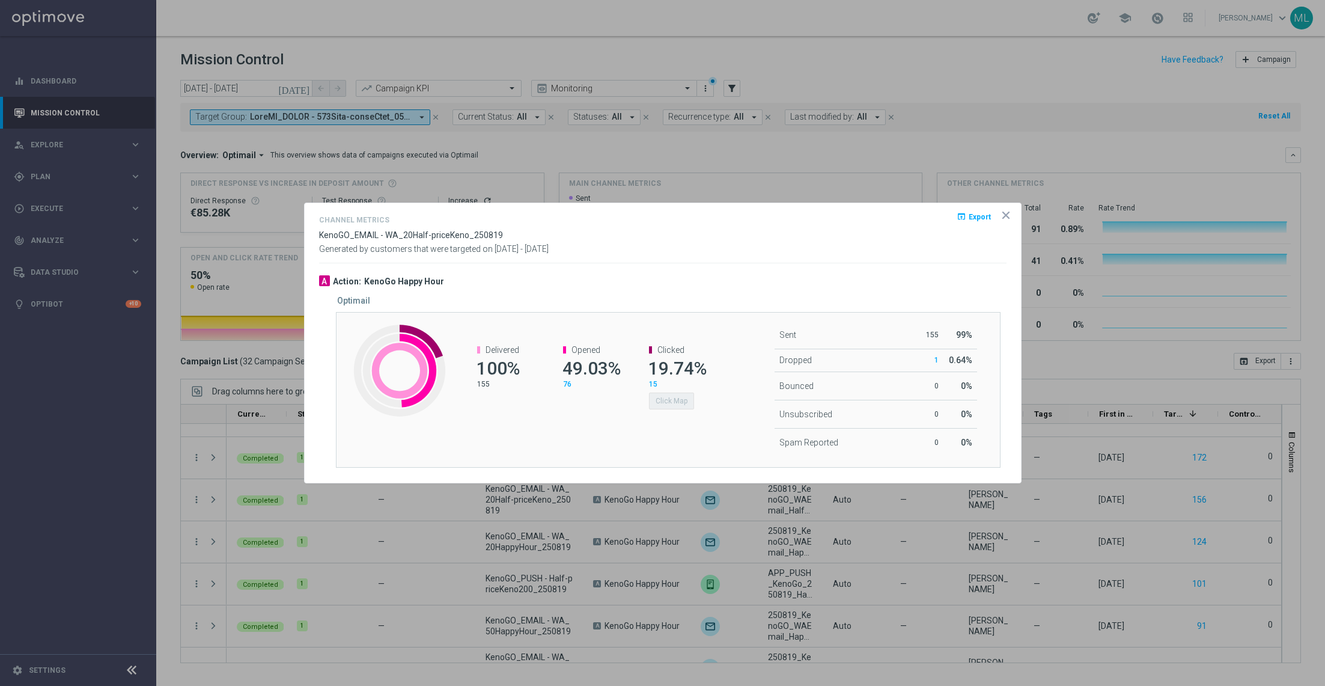
click at [968, 218] on button "open_in_browser Export" at bounding box center [974, 216] width 37 height 14
click at [966, 221] on icon "open_in_browser" at bounding box center [962, 217] width 10 height 10
click at [805, 204] on opti-dialog-container "Channel Metrics open_in_browser Export KenoGO_EMAIL - WA_20Half-priceKeno_25081…" at bounding box center [663, 343] width 716 height 280
click at [1007, 214] on icon "icon" at bounding box center [1006, 215] width 6 height 6
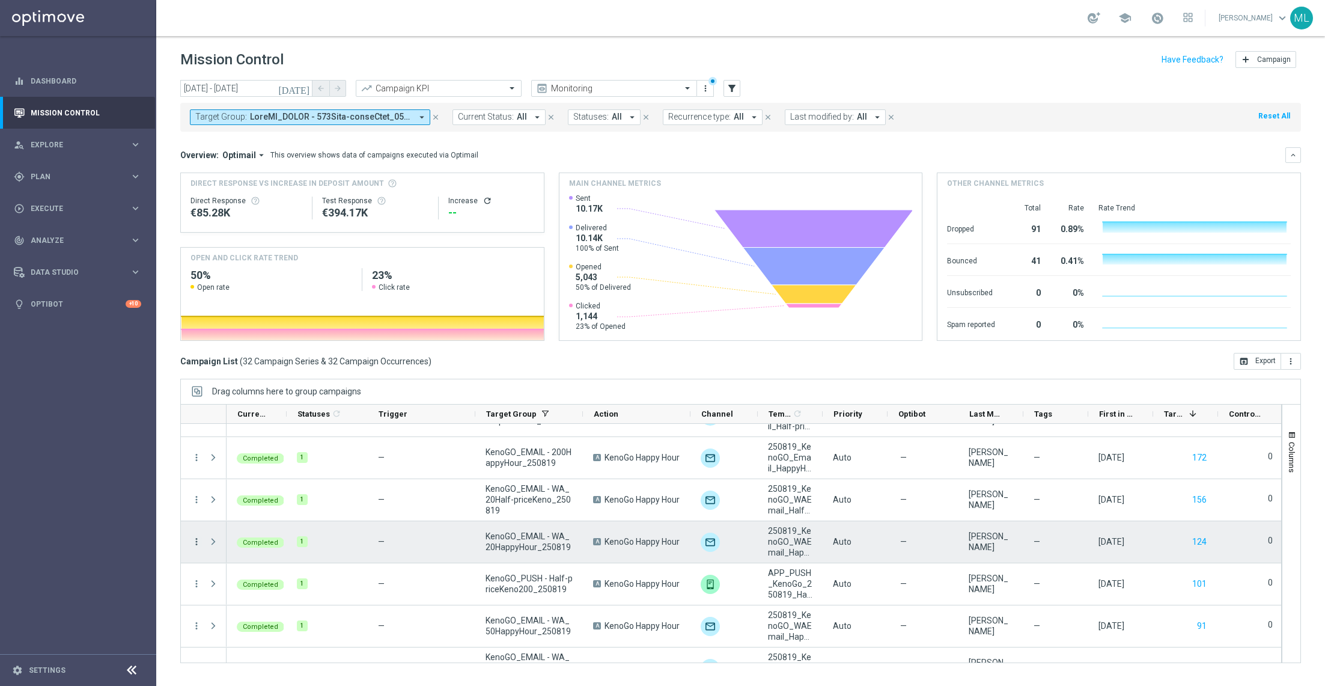
click at [195, 539] on icon "more_vert" at bounding box center [196, 541] width 11 height 11
click at [237, 580] on span "Channel Metrics" at bounding box center [247, 582] width 57 height 8
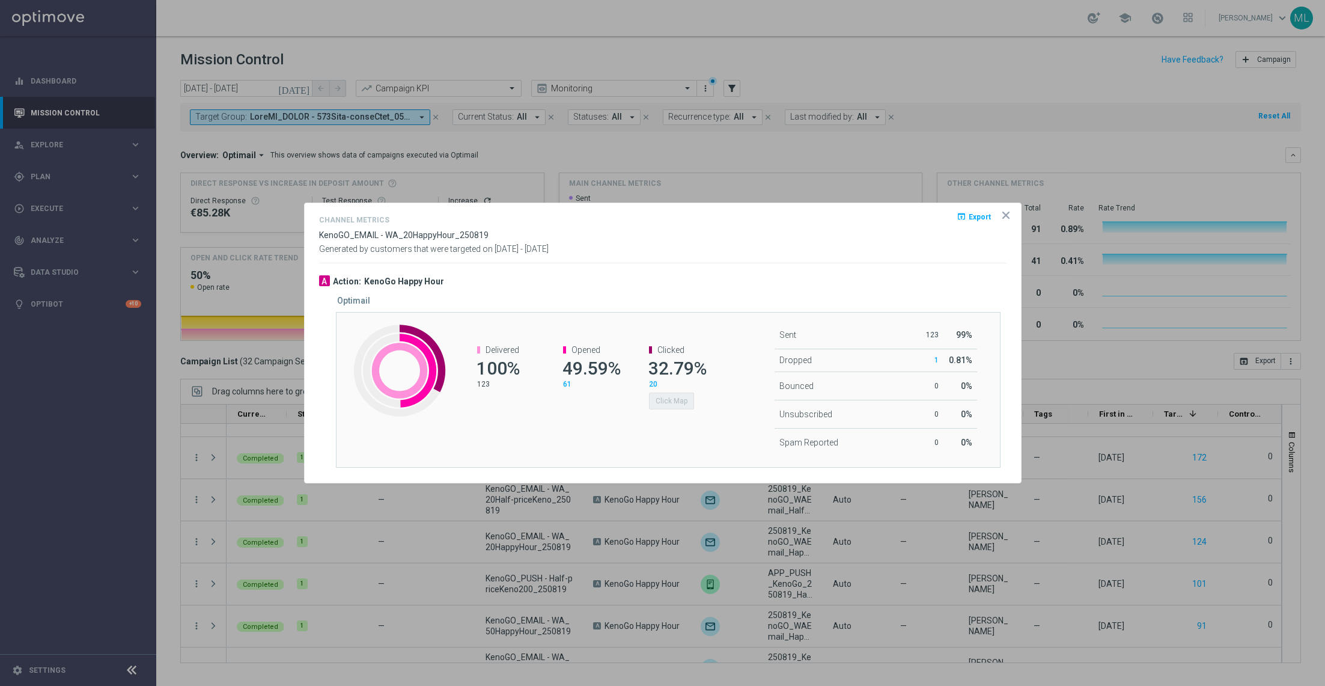
click at [965, 219] on icon "open_in_browser" at bounding box center [962, 217] width 10 height 10
click at [972, 216] on span "Export" at bounding box center [980, 217] width 22 height 8
click at [971, 222] on button "open_in_browser Export" at bounding box center [974, 216] width 37 height 14
click at [701, 259] on div "Channel Metrics open_in_browser Export KenoGO_EMAIL - WA_20HappyHour_250819 Gen…" at bounding box center [663, 238] width 688 height 50
click at [1009, 217] on icon "icon" at bounding box center [1006, 215] width 12 height 12
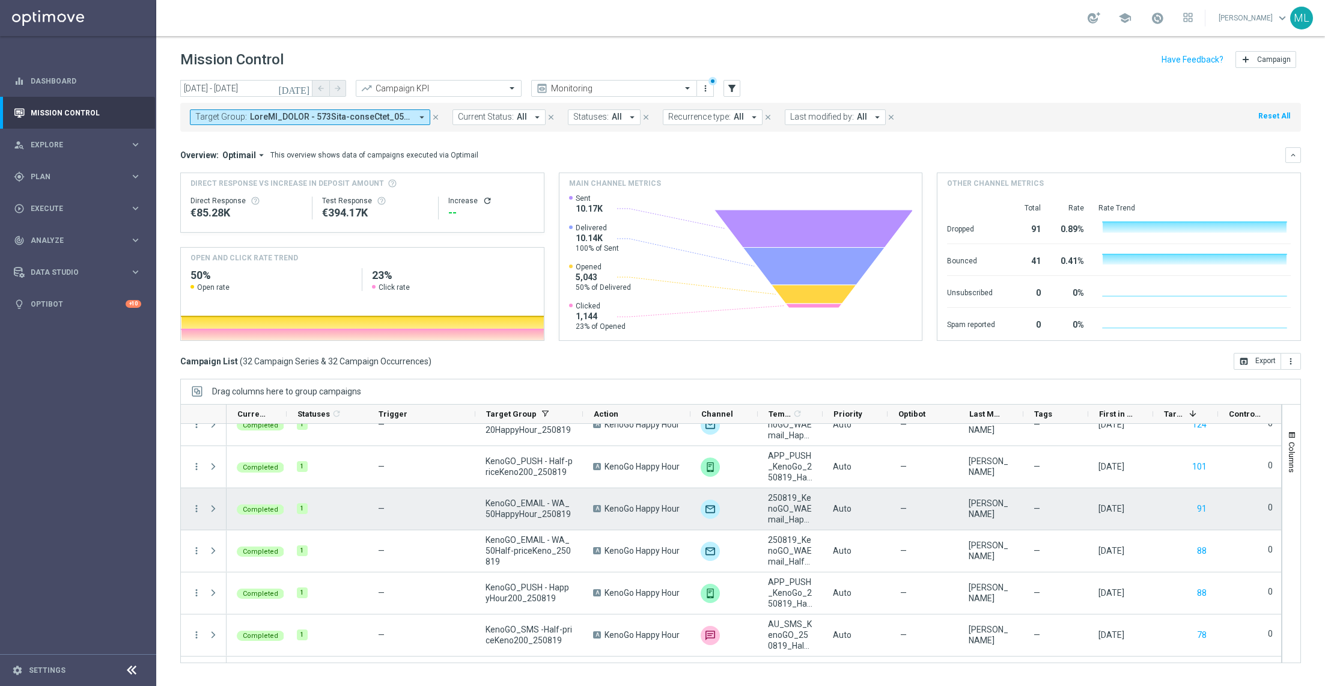
scroll to position [905, 0]
click at [198, 505] on icon "more_vert" at bounding box center [196, 506] width 11 height 11
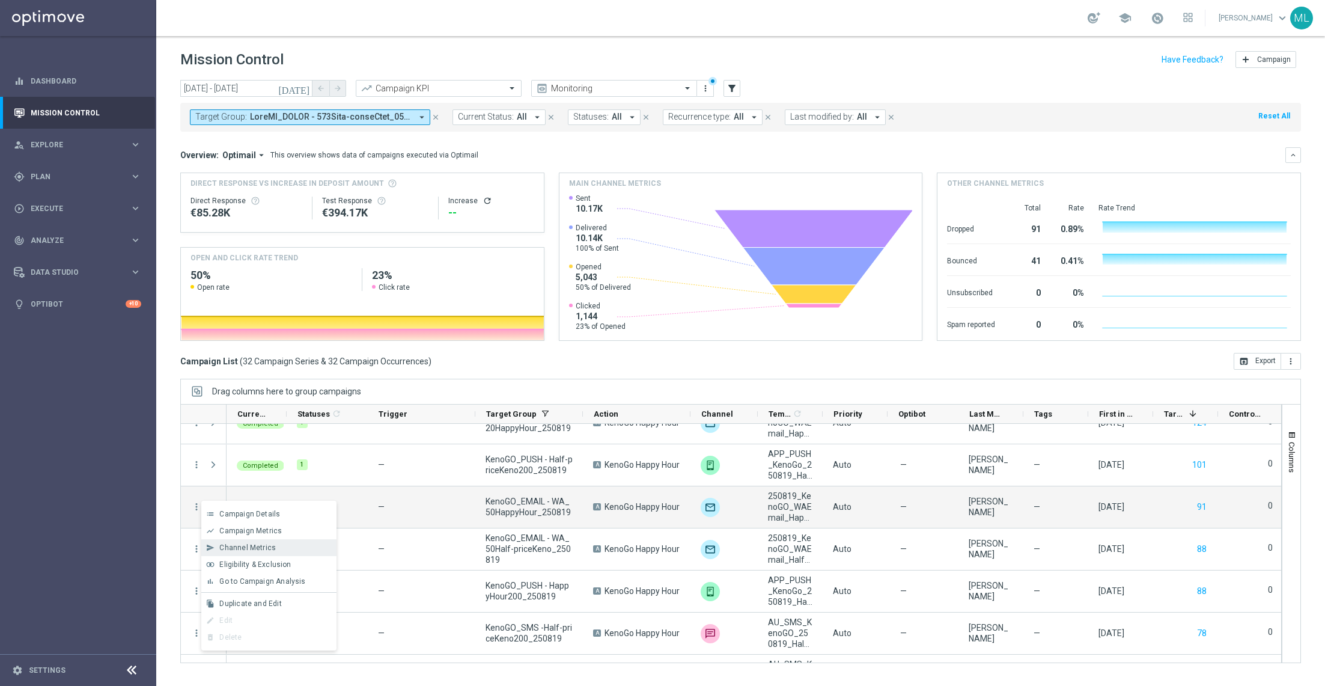
click at [237, 543] on span "Channel Metrics" at bounding box center [247, 547] width 57 height 8
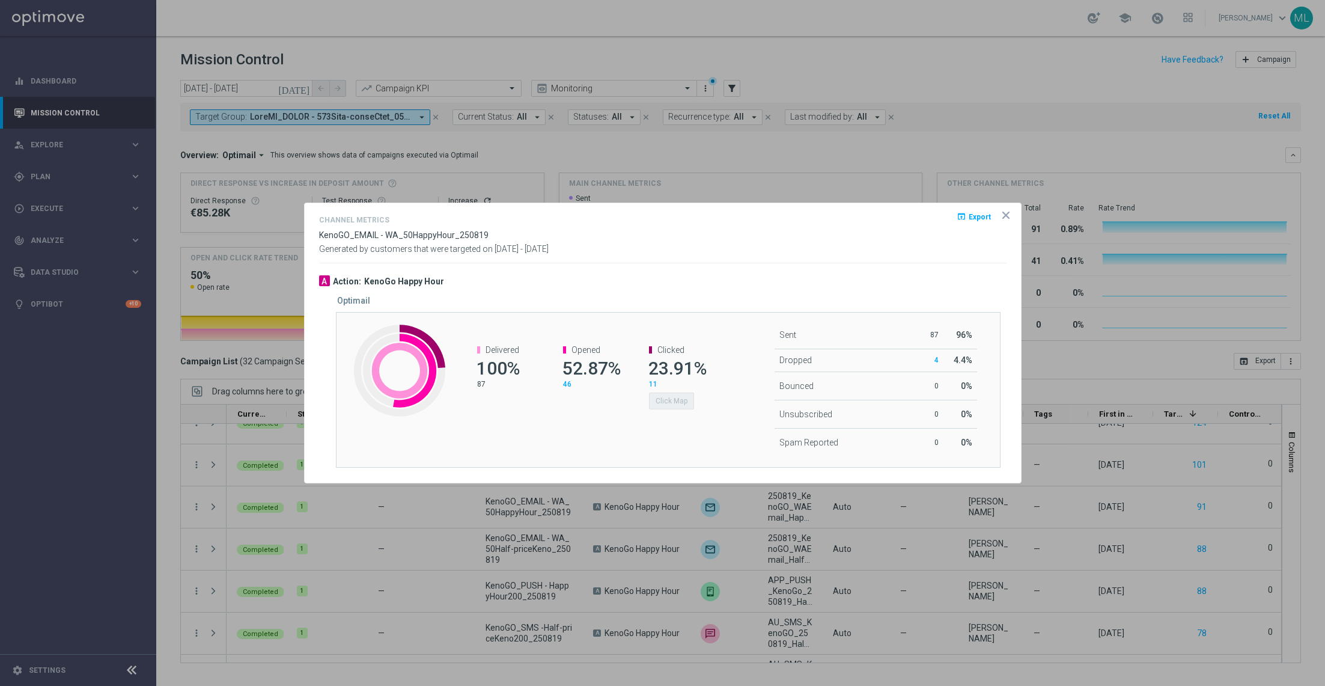
click at [974, 219] on span "Export" at bounding box center [980, 217] width 22 height 8
click at [742, 373] on div "Sent 87 96% Dropped 4 4.4% Bounced 0 0" at bounding box center [834, 388] width 203 height 135
click at [1007, 216] on icon "icon" at bounding box center [1006, 215] width 6 height 6
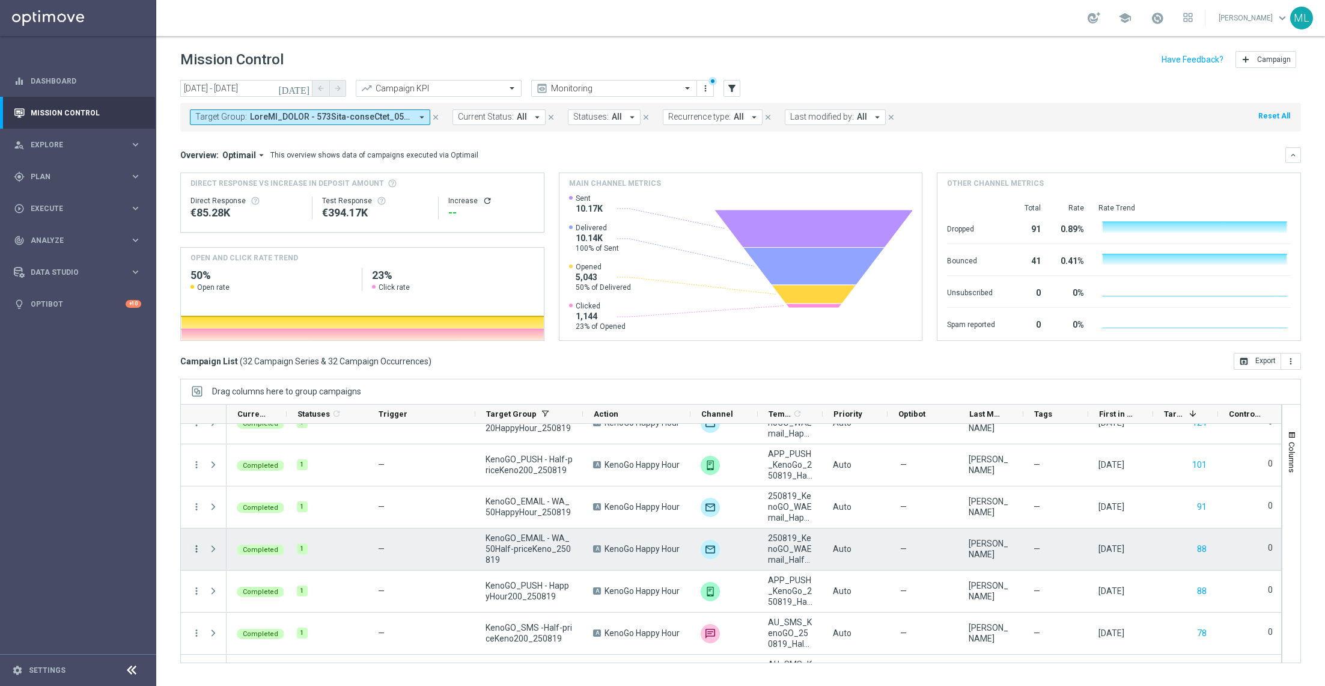
click at [194, 548] on icon "more_vert" at bounding box center [196, 548] width 11 height 11
click at [237, 439] on span "Channel Metrics" at bounding box center [247, 440] width 57 height 8
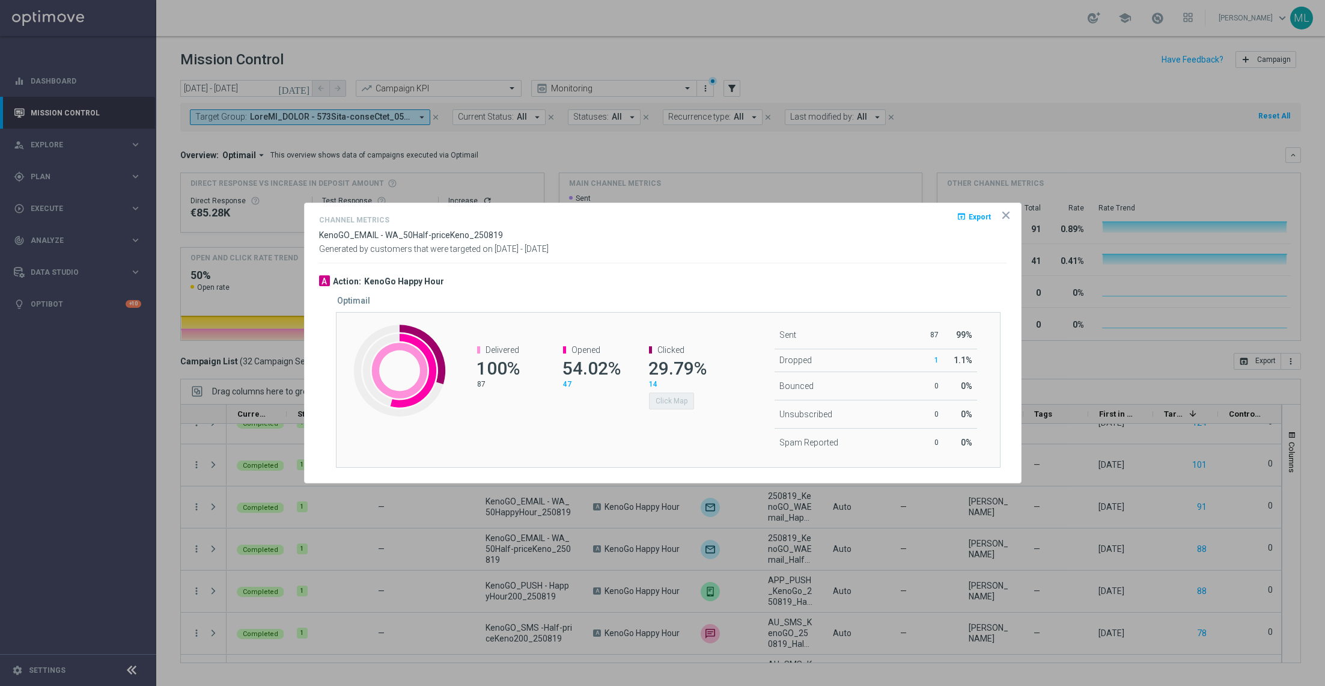
click at [974, 219] on span "Export" at bounding box center [980, 217] width 22 height 8
click at [714, 322] on div "Created with Highcharts 9.3.3 Delivered 100% 87 Opened 54.02% 47 Clicked 29.79%…" at bounding box center [668, 390] width 665 height 156
click at [1004, 217] on icon "icon" at bounding box center [1006, 215] width 6 height 6
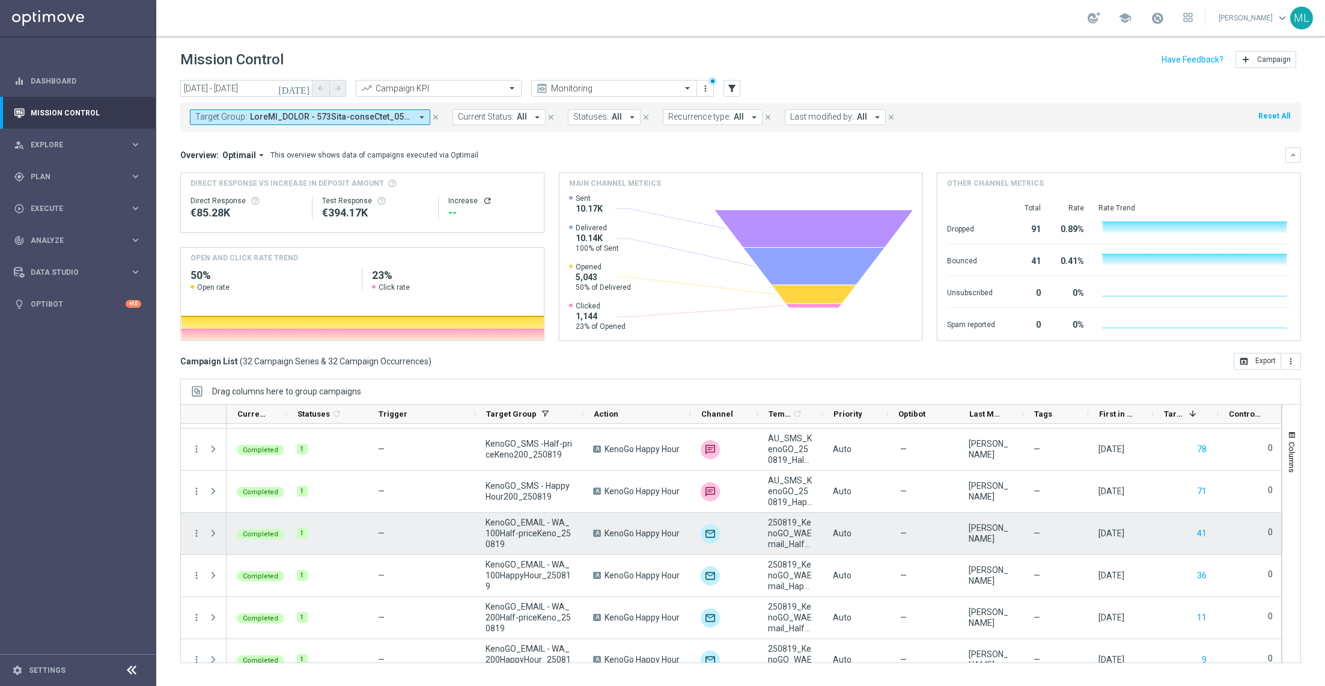
scroll to position [1107, 0]
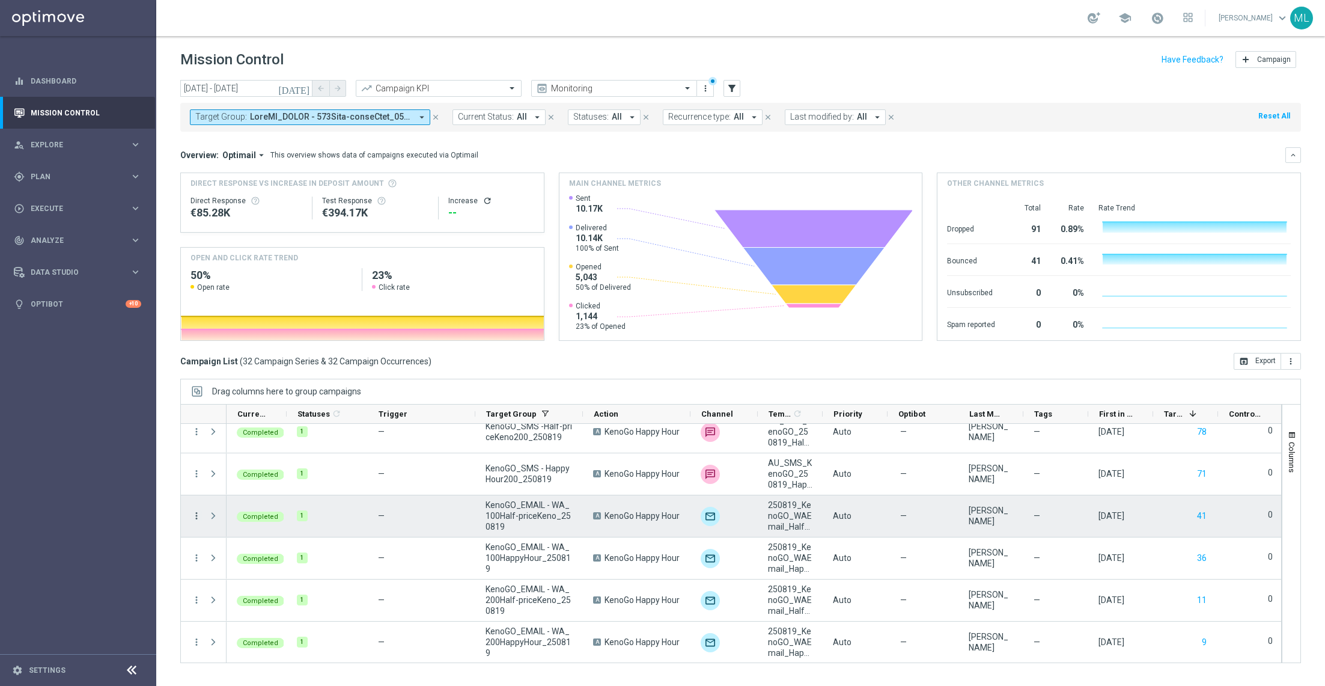
click at [198, 517] on icon "more_vert" at bounding box center [196, 515] width 11 height 11
click at [242, 558] on span "Channel Metrics" at bounding box center [247, 556] width 57 height 8
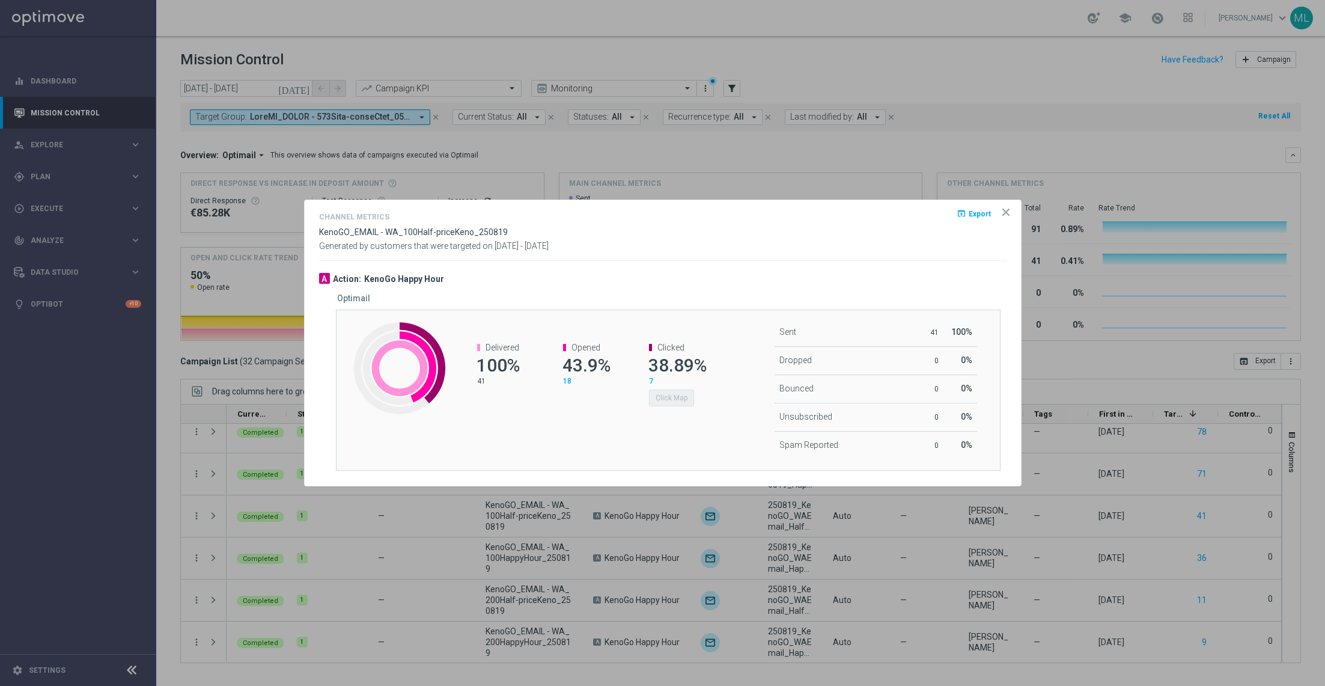
click at [968, 211] on button "open_in_browser Export" at bounding box center [974, 213] width 37 height 14
click at [718, 392] on div "Delivered 100% 41 Opened 43.9% 18 Clicked 38.89% 7 Click Map" at bounding box center [585, 375] width 276 height 88
click at [1006, 215] on icon "icon" at bounding box center [1006, 212] width 12 height 12
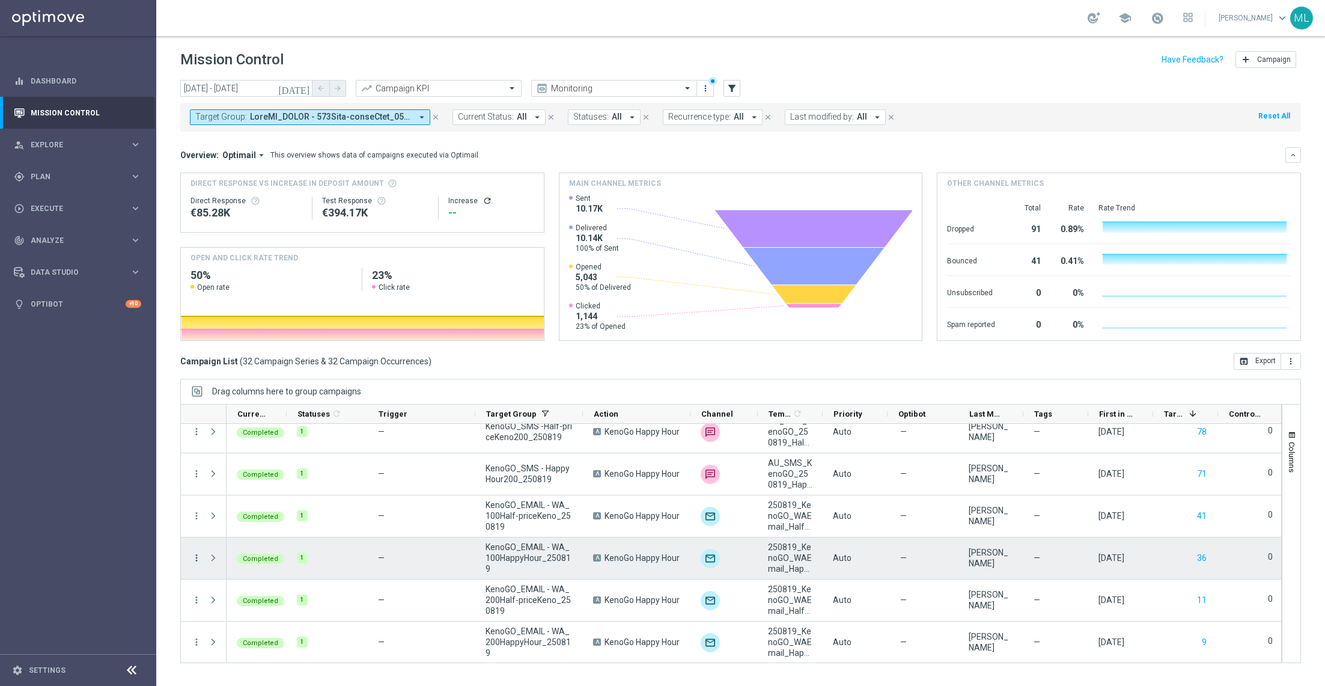
click at [194, 557] on icon "more_vert" at bounding box center [196, 557] width 11 height 11
click at [240, 452] on span "Channel Metrics" at bounding box center [247, 448] width 57 height 8
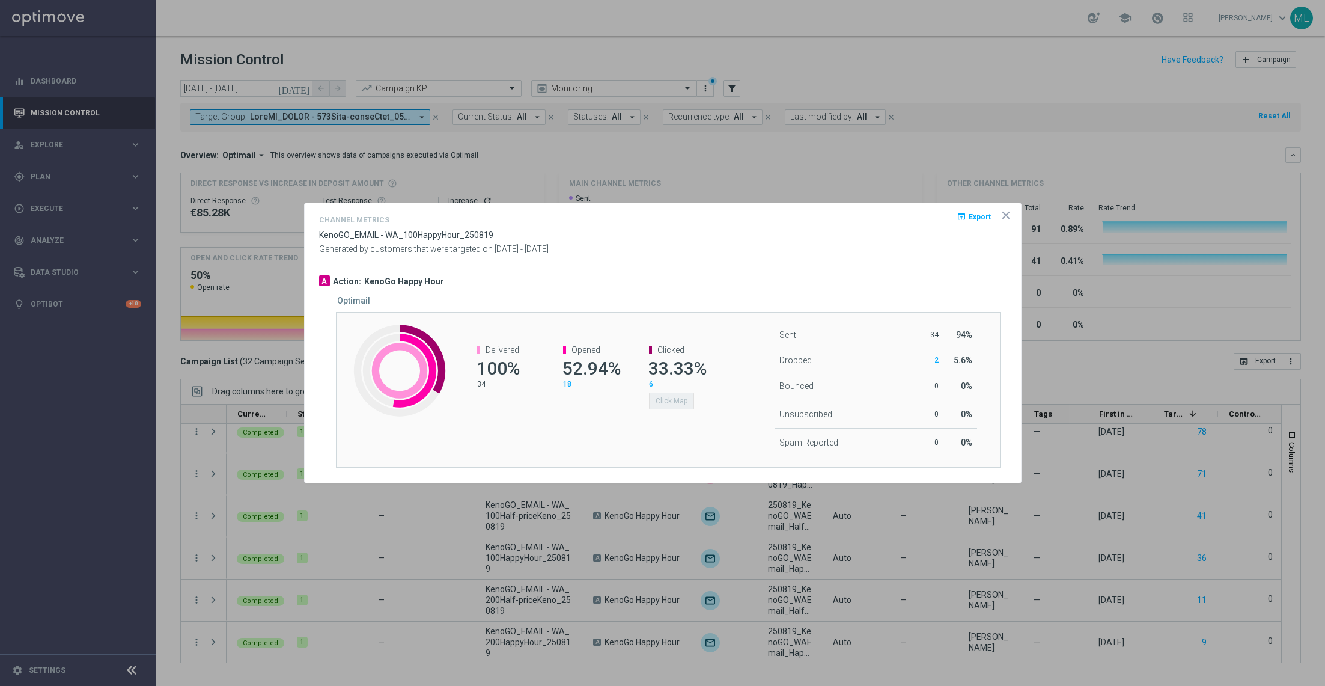
click at [966, 215] on icon "open_in_browser" at bounding box center [962, 217] width 10 height 10
click at [730, 320] on div "Sent 34 94% Dropped 2 5.6% Bounced 0 0 0" at bounding box center [834, 390] width 221 height 154
click at [1006, 213] on icon "icon" at bounding box center [1006, 215] width 12 height 12
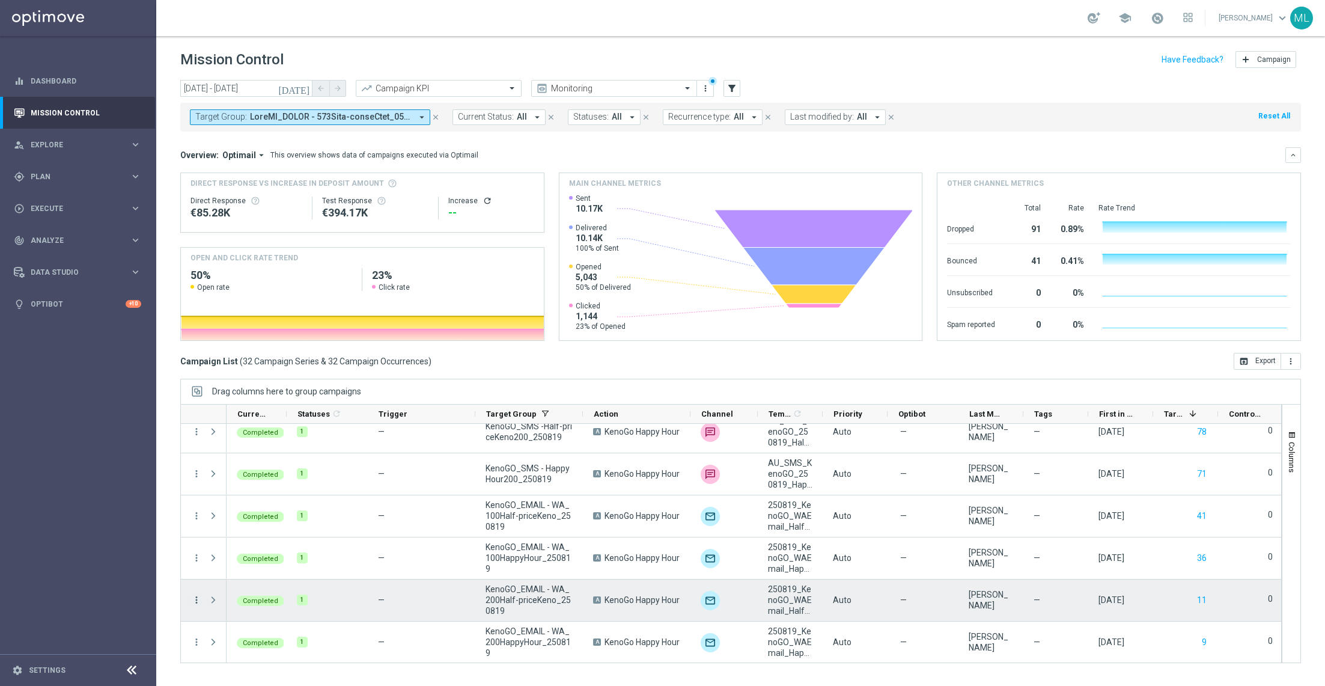
click at [193, 599] on icon "more_vert" at bounding box center [196, 599] width 11 height 11
click at [248, 492] on span "Channel Metrics" at bounding box center [247, 490] width 57 height 8
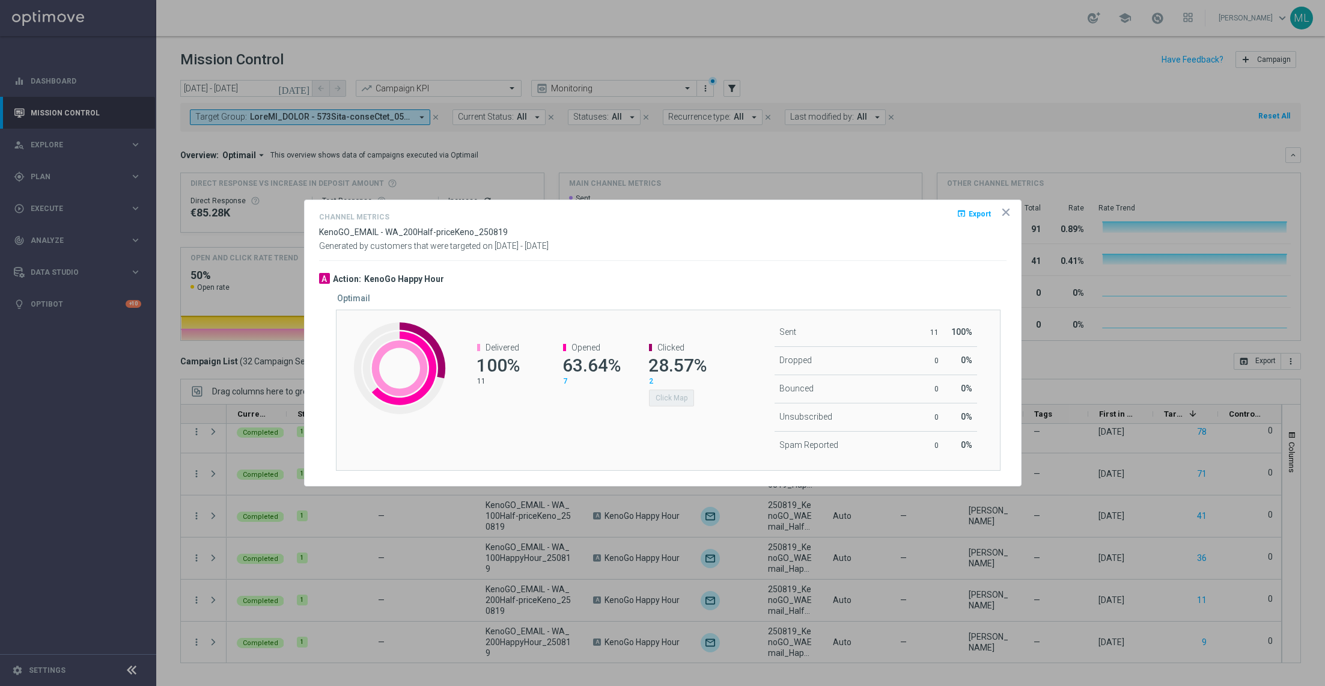
click at [971, 215] on span "Export" at bounding box center [980, 214] width 22 height 8
click at [500, 573] on div at bounding box center [662, 343] width 1325 height 686
click at [1003, 212] on icon "icon" at bounding box center [1006, 212] width 12 height 12
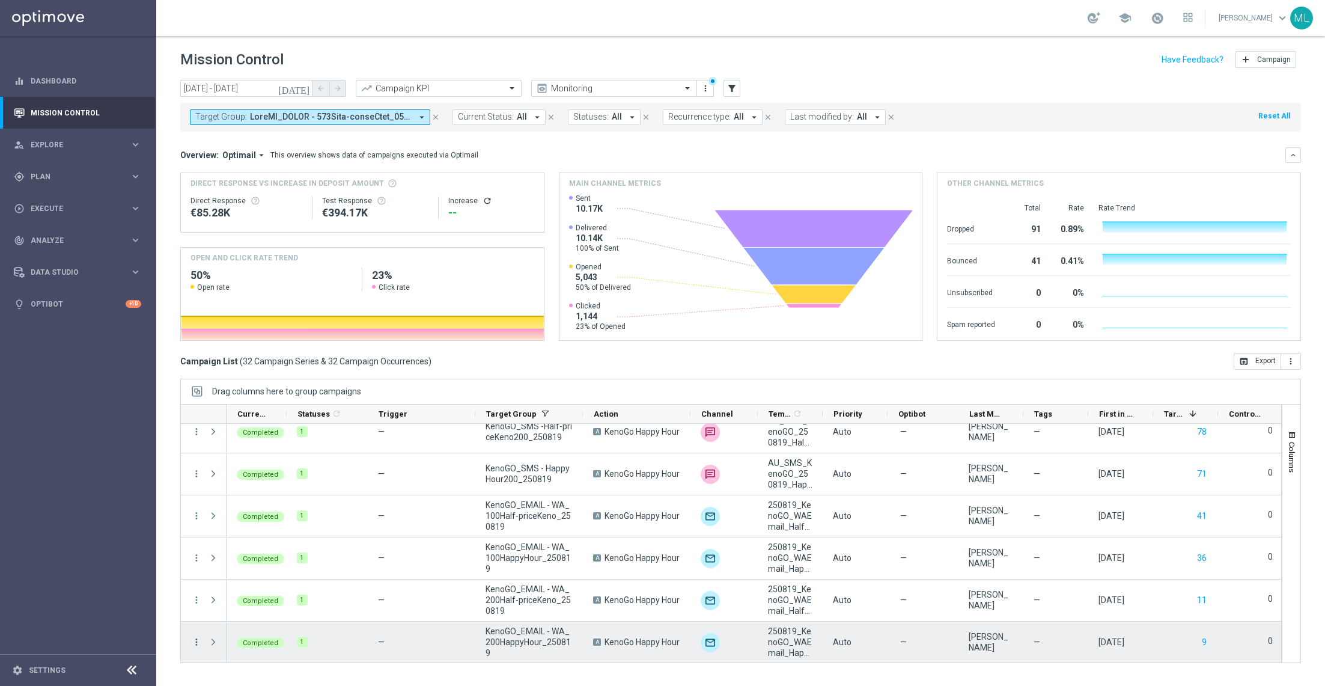
click at [191, 640] on icon "more_vert" at bounding box center [196, 642] width 11 height 11
click at [240, 537] on span "Channel Metrics" at bounding box center [247, 532] width 57 height 8
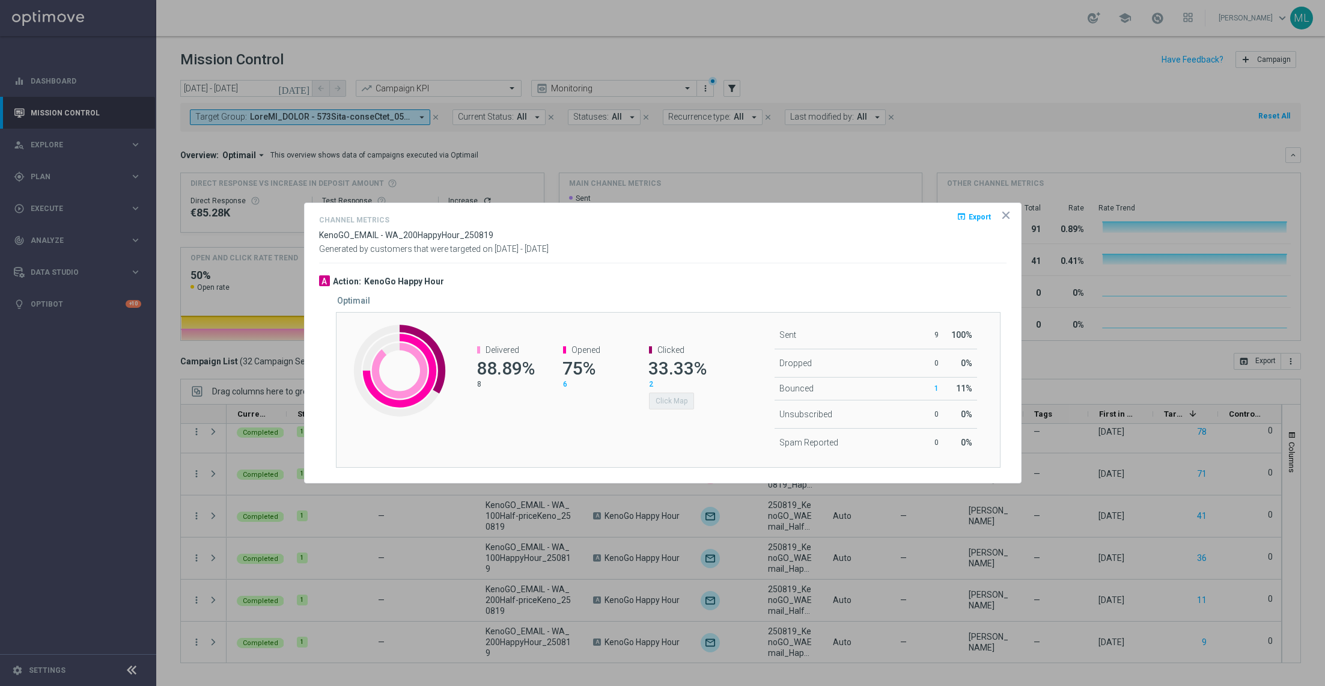
click at [976, 219] on span "Export" at bounding box center [980, 217] width 22 height 8
click at [1007, 215] on icon "icon" at bounding box center [1006, 215] width 6 height 6
